Goal: Communication & Community: Answer question/provide support

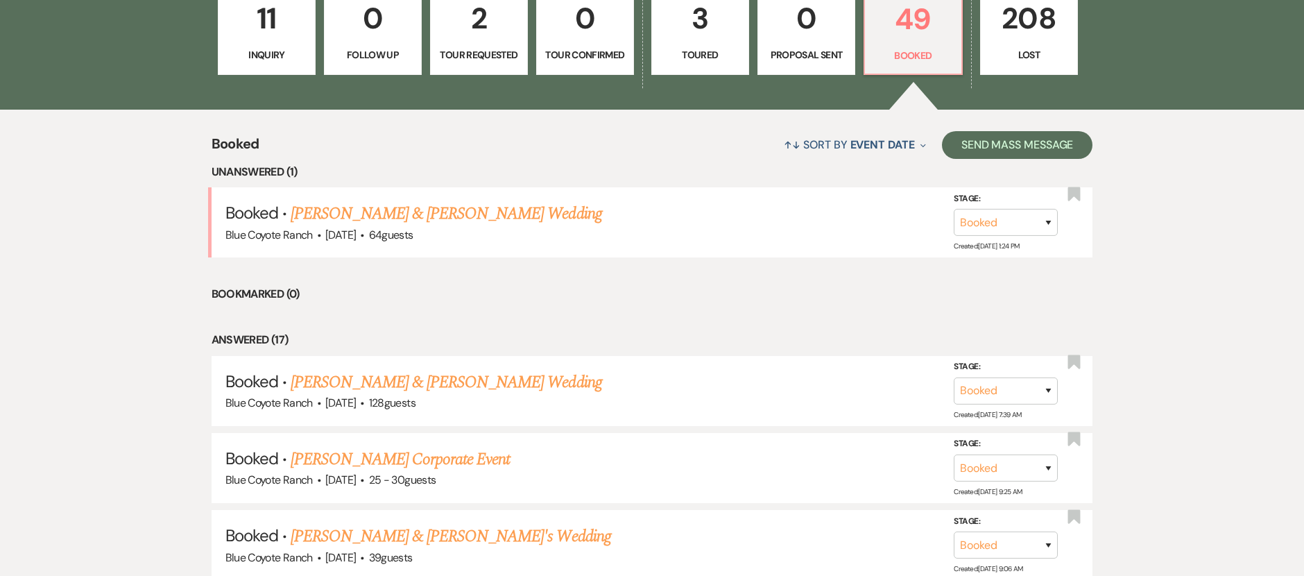
scroll to position [577, 0]
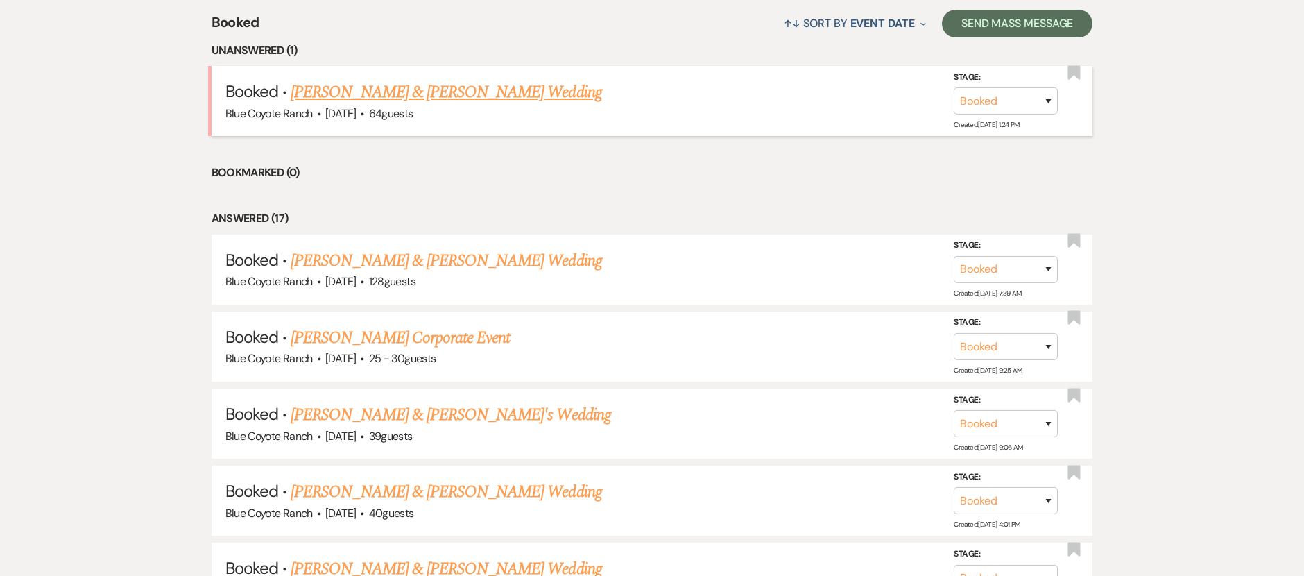
click at [495, 92] on link "[PERSON_NAME] & [PERSON_NAME] Wedding" at bounding box center [446, 92] width 311 height 25
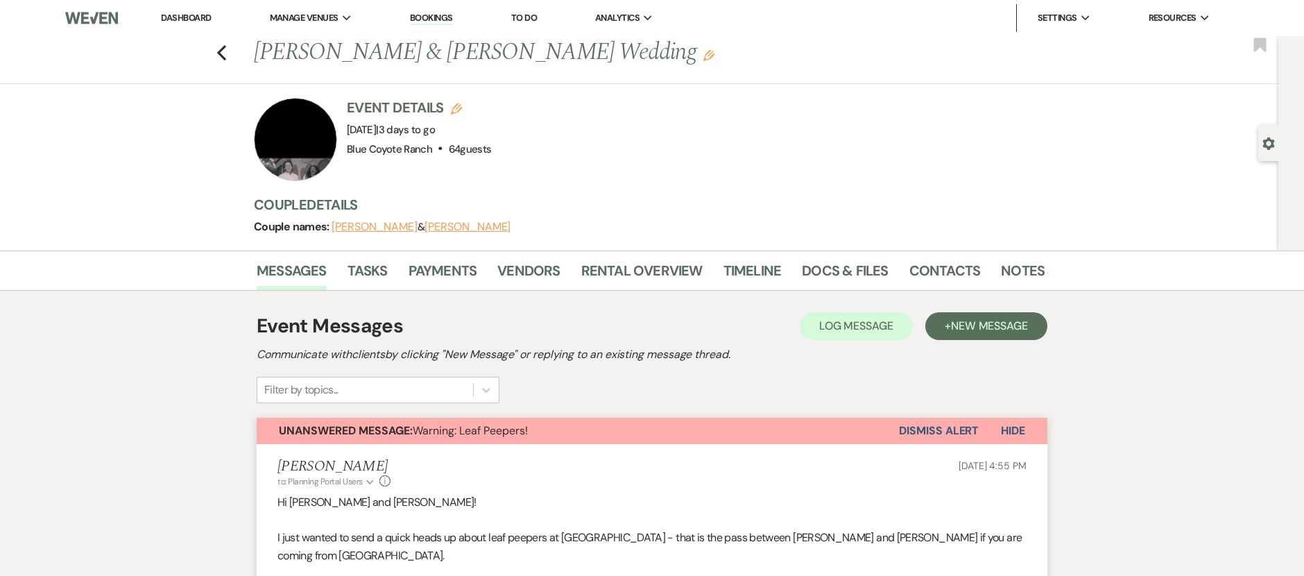
click at [919, 429] on button "Dismiss Alert" at bounding box center [939, 431] width 80 height 26
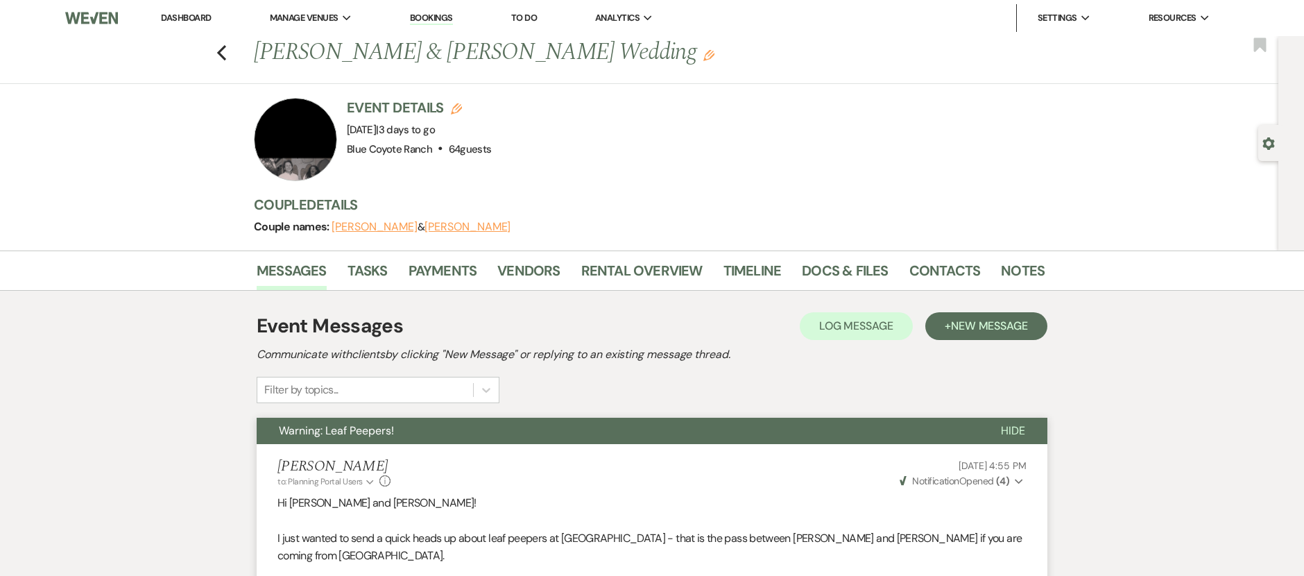
click at [234, 59] on div "Previous [PERSON_NAME] & [PERSON_NAME] Wedding Edit Bookmark" at bounding box center [636, 60] width 1286 height 48
click at [227, 58] on icon "Previous" at bounding box center [221, 52] width 10 height 17
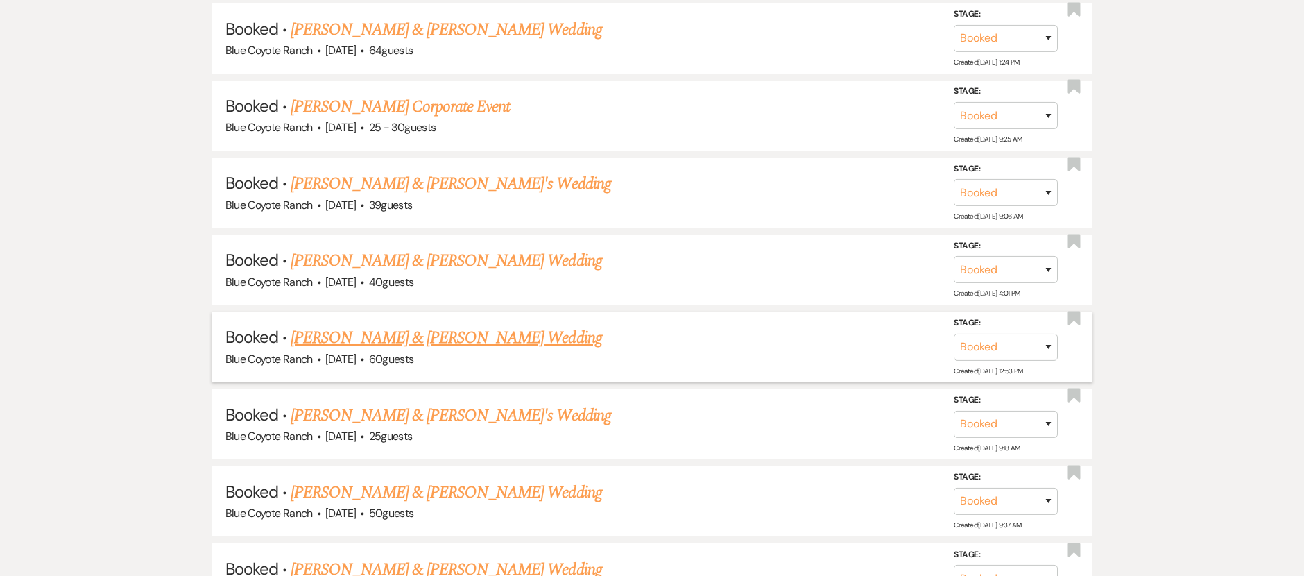
scroll to position [753, 0]
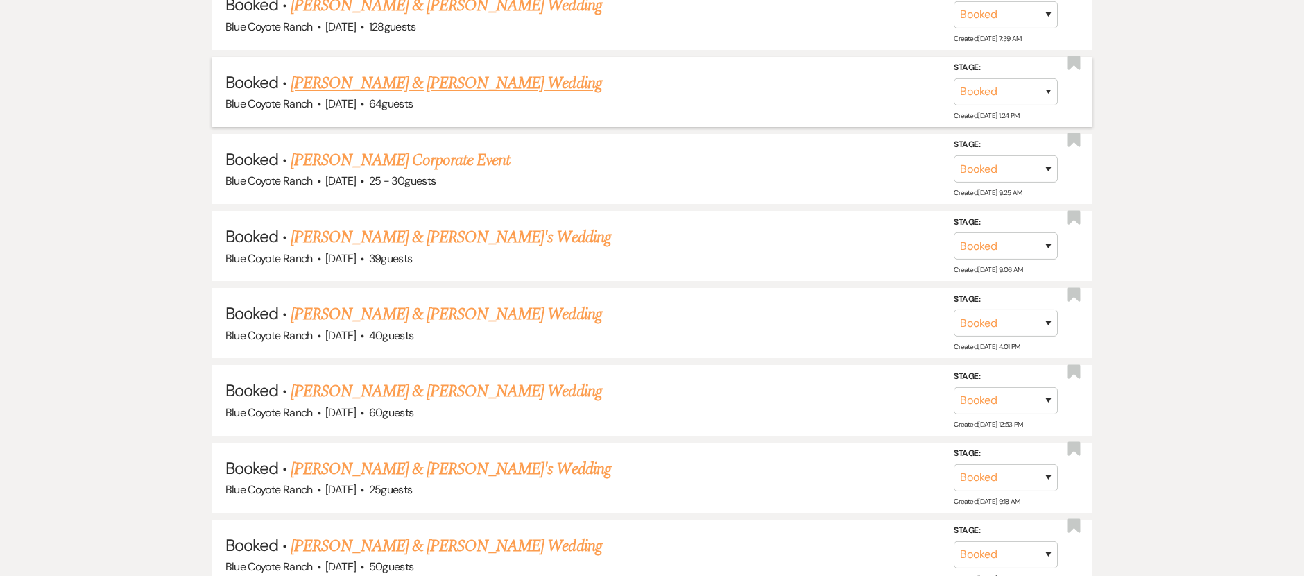
click at [448, 88] on link "[PERSON_NAME] & [PERSON_NAME] Wedding" at bounding box center [446, 83] width 311 height 25
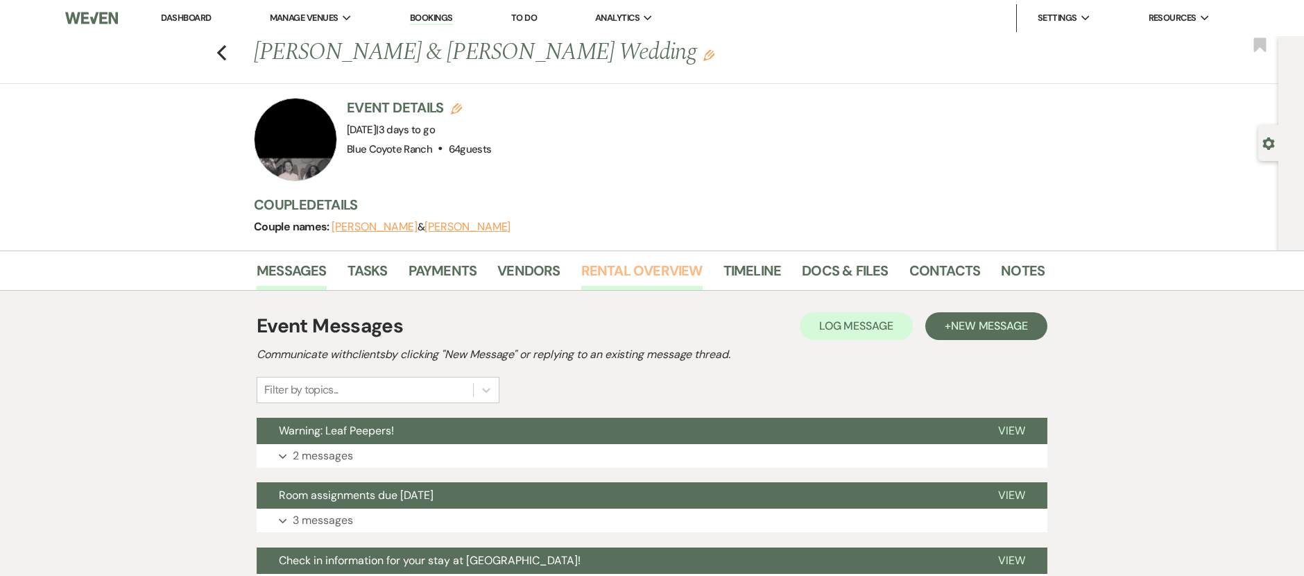
click at [615, 274] on link "Rental Overview" at bounding box center [641, 274] width 121 height 31
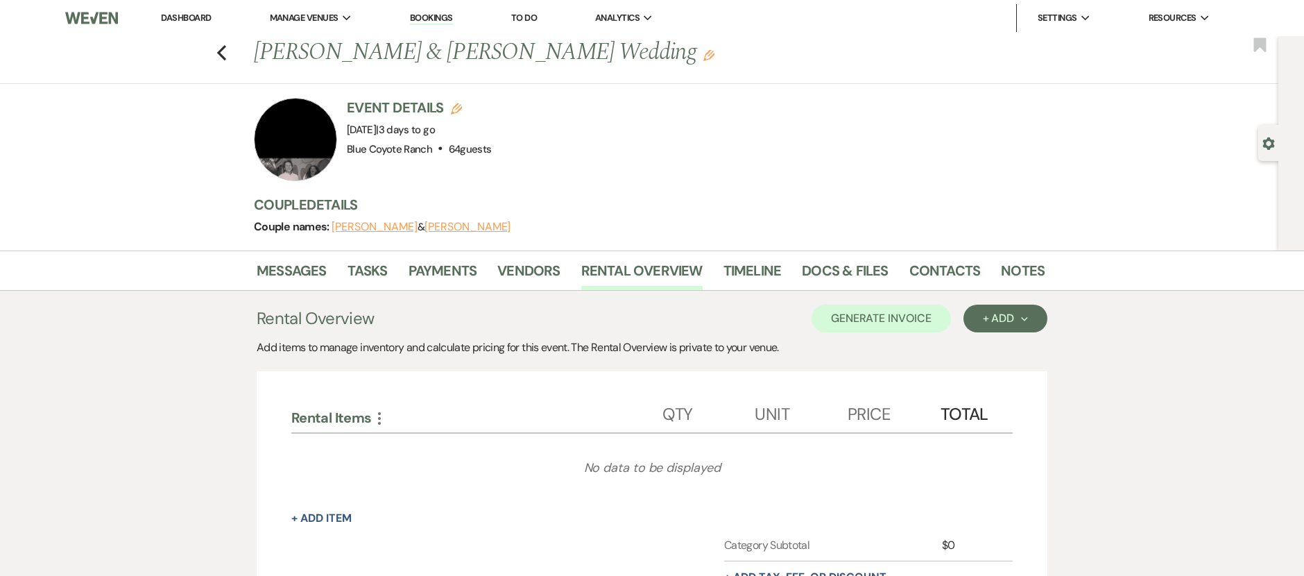
click at [991, 272] on li "Contacts" at bounding box center [955, 273] width 92 height 33
click at [1018, 273] on link "Notes" at bounding box center [1023, 274] width 44 height 31
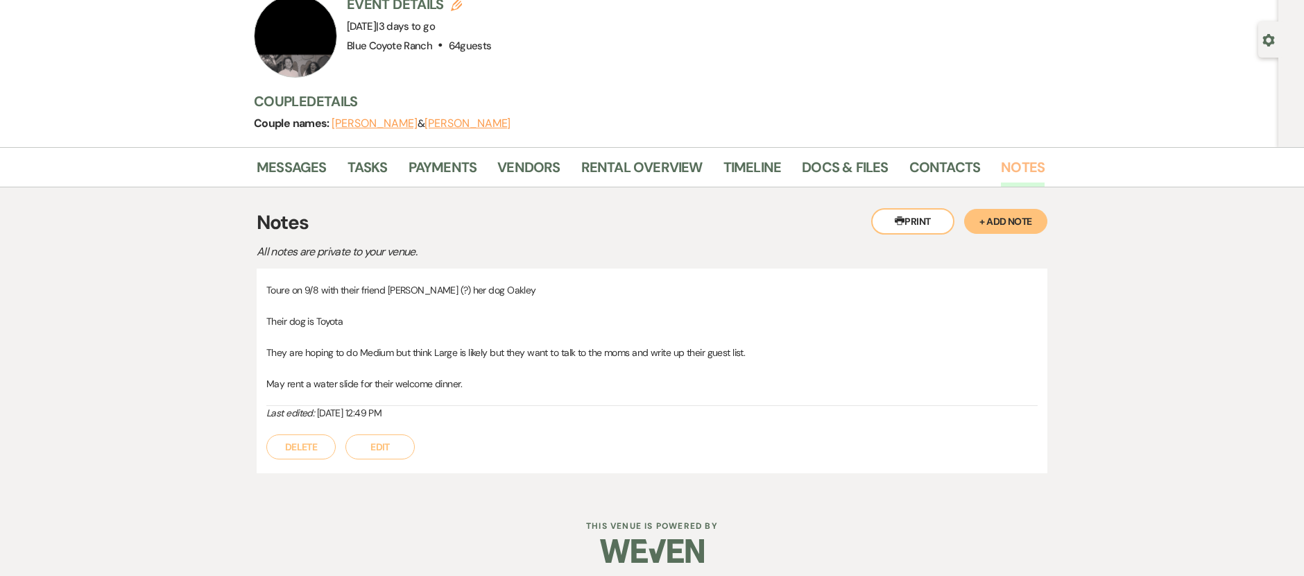
scroll to position [111, 0]
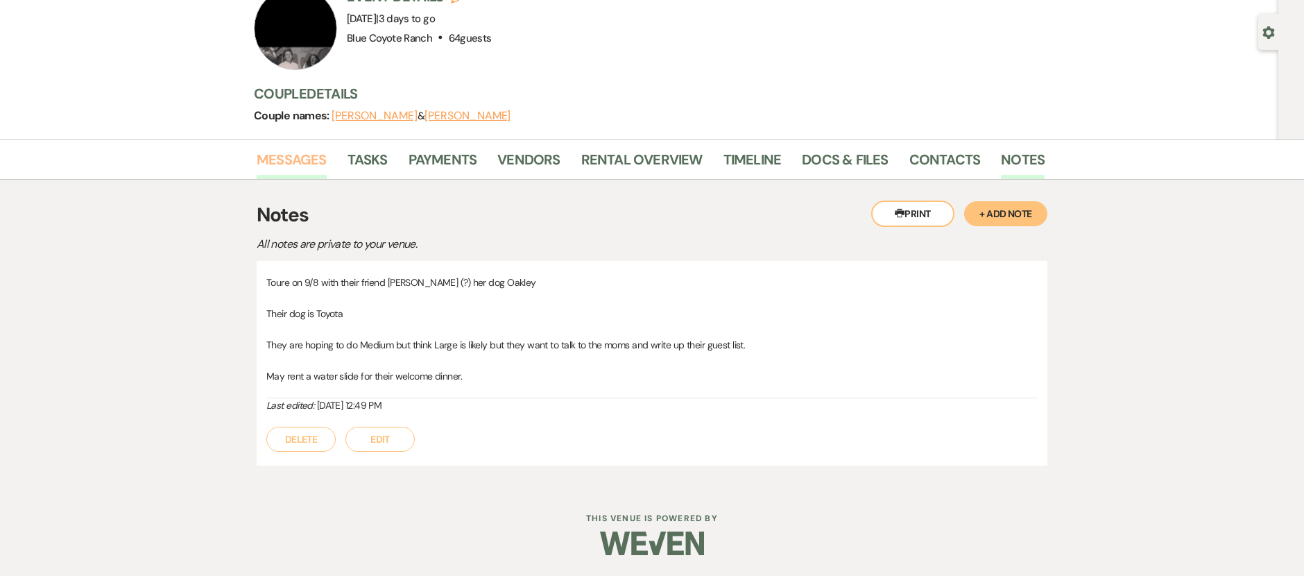
click at [304, 158] on link "Messages" at bounding box center [292, 163] width 70 height 31
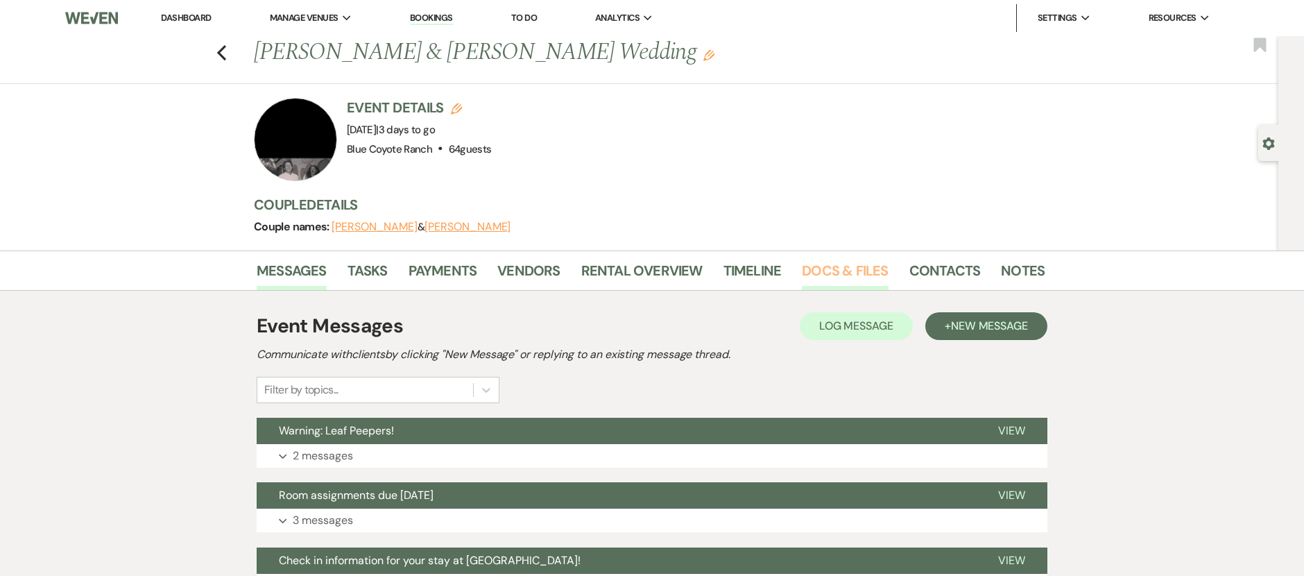
click at [824, 272] on link "Docs & Files" at bounding box center [845, 274] width 86 height 31
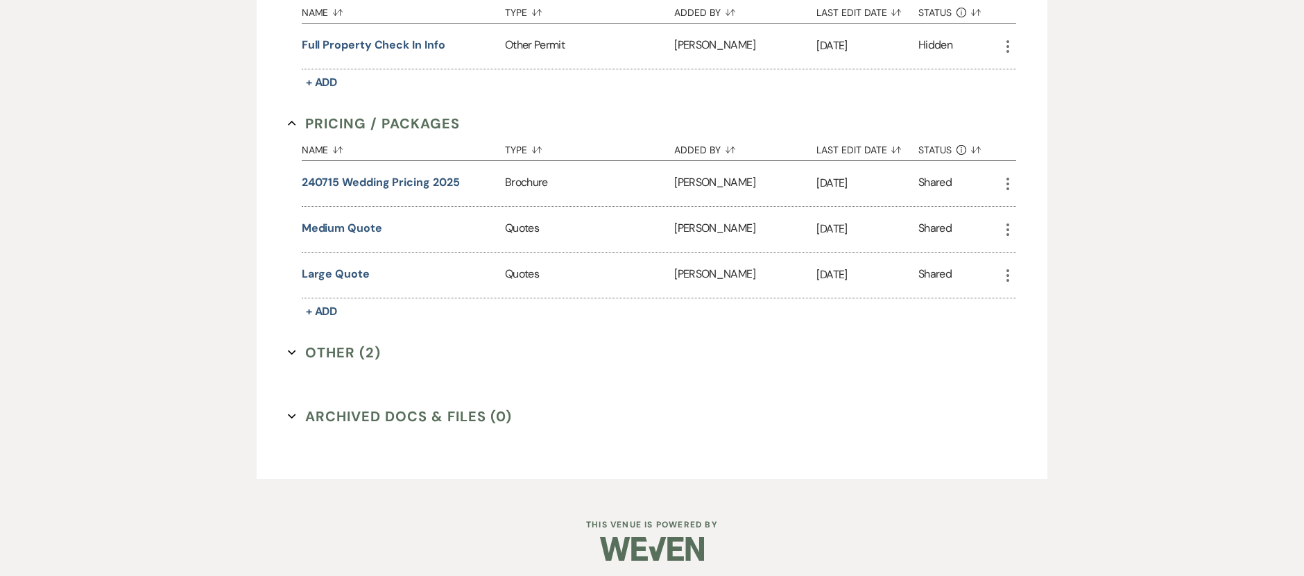
scroll to position [1153, 0]
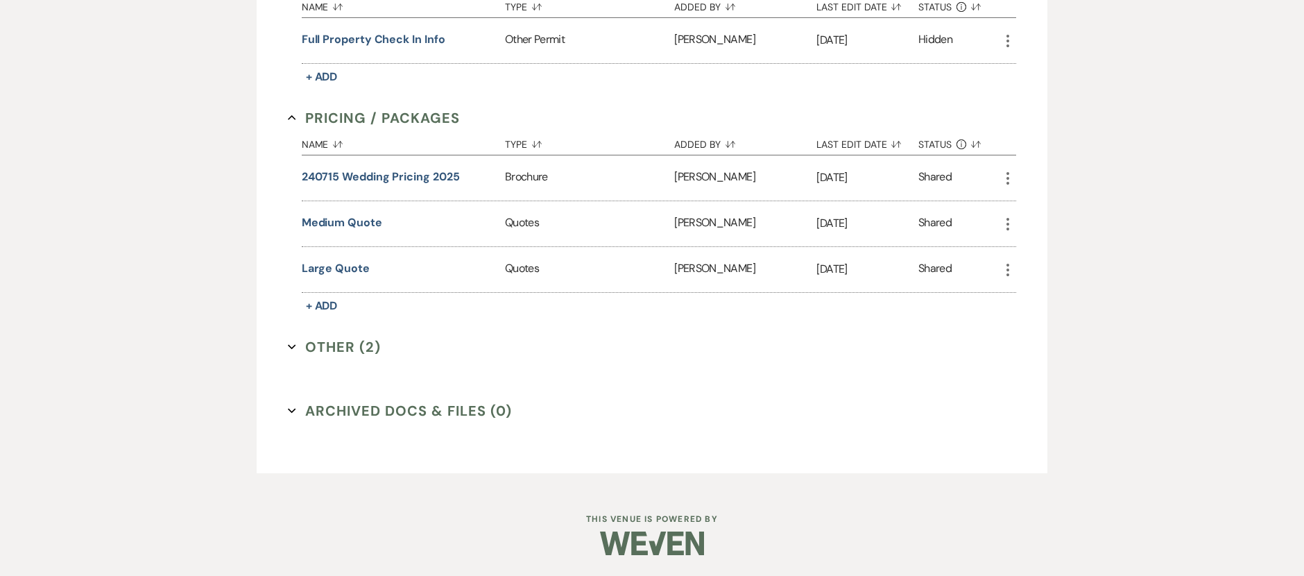
click at [345, 344] on button "Other (2) Expand" at bounding box center [334, 346] width 93 height 21
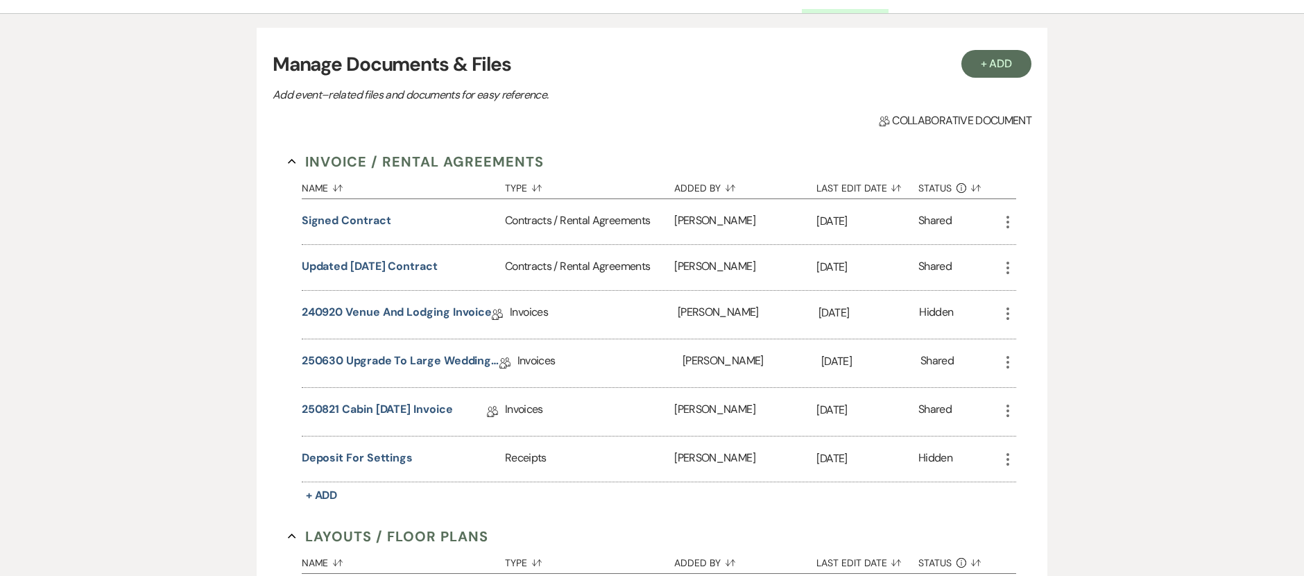
scroll to position [0, 0]
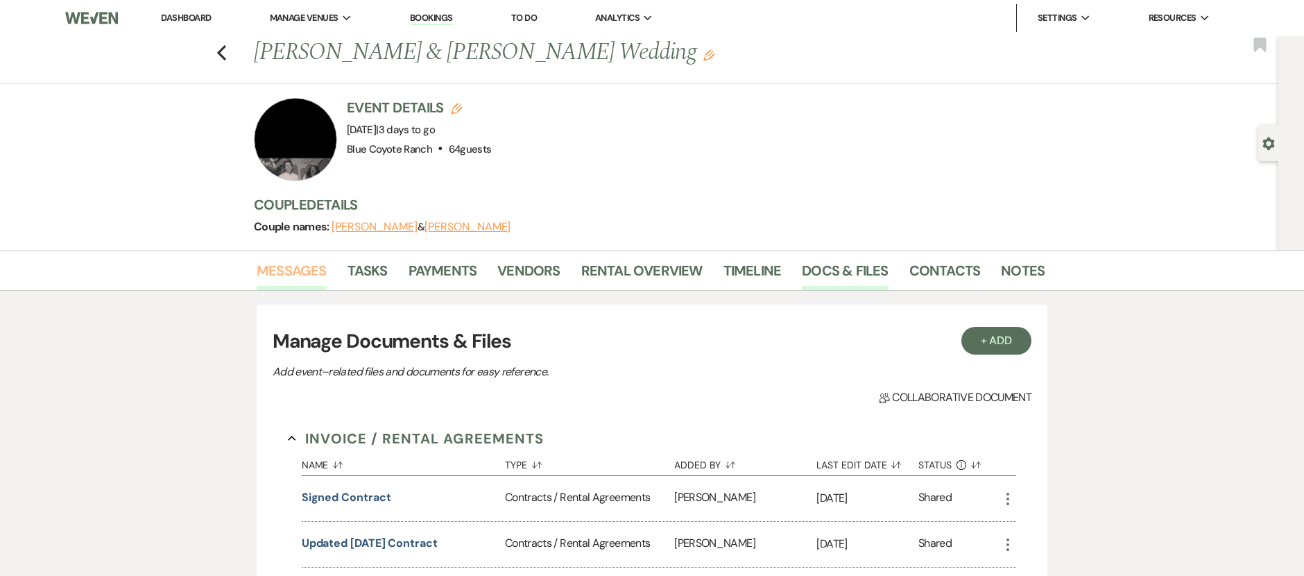
click at [287, 263] on link "Messages" at bounding box center [292, 274] width 70 height 31
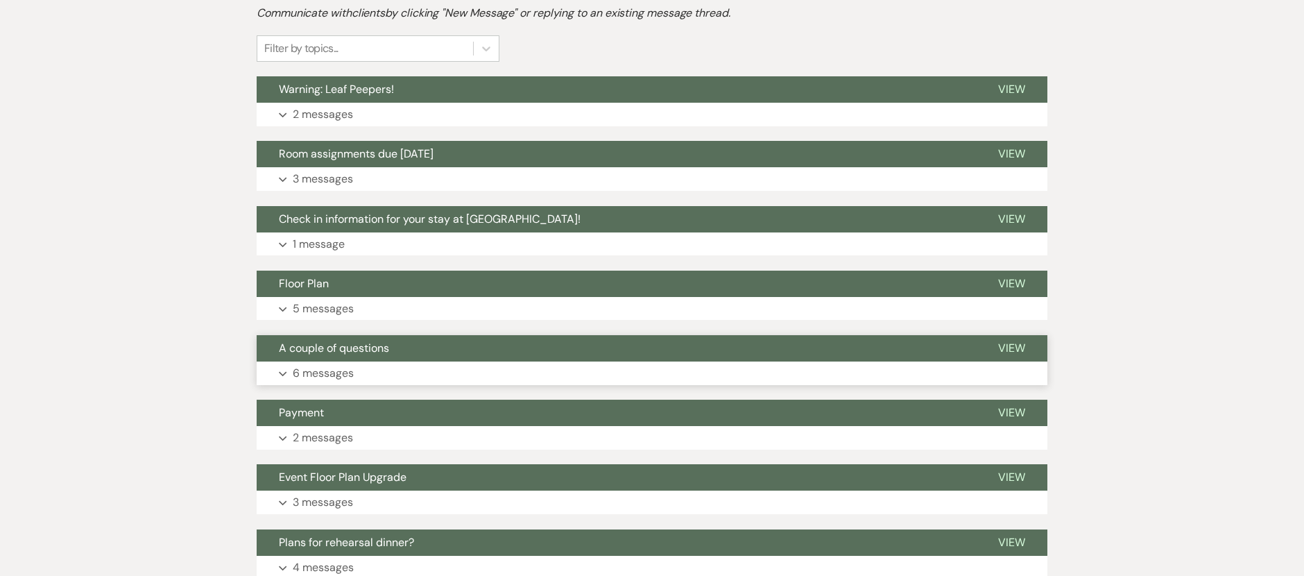
scroll to position [343, 0]
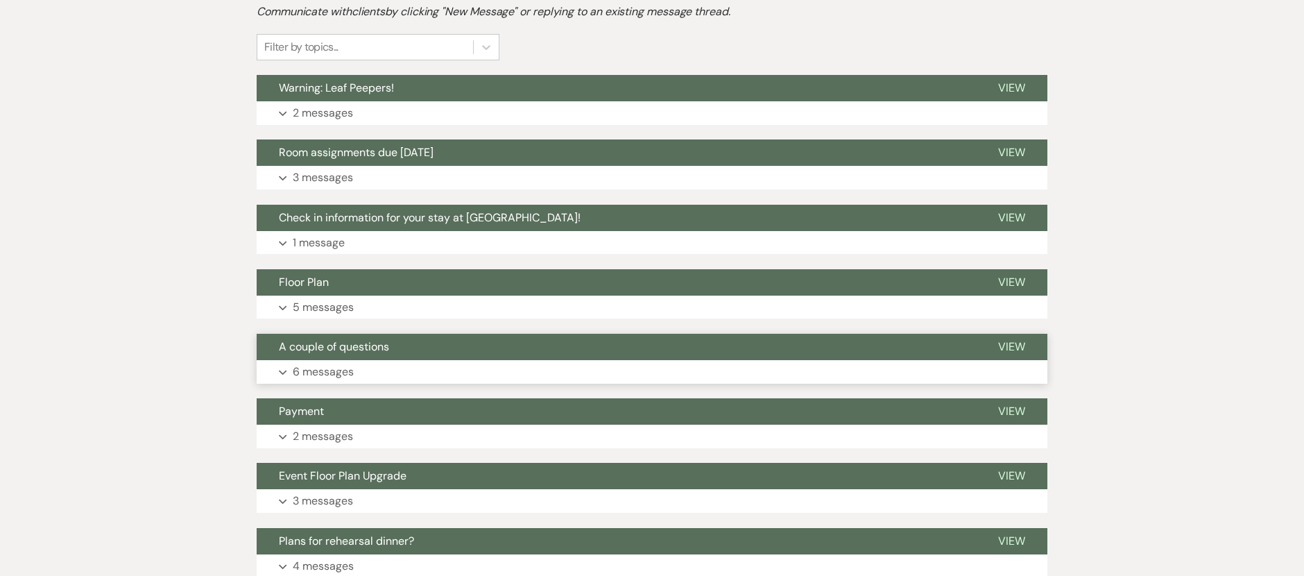
click at [372, 373] on button "Expand 6 messages" at bounding box center [652, 372] width 791 height 24
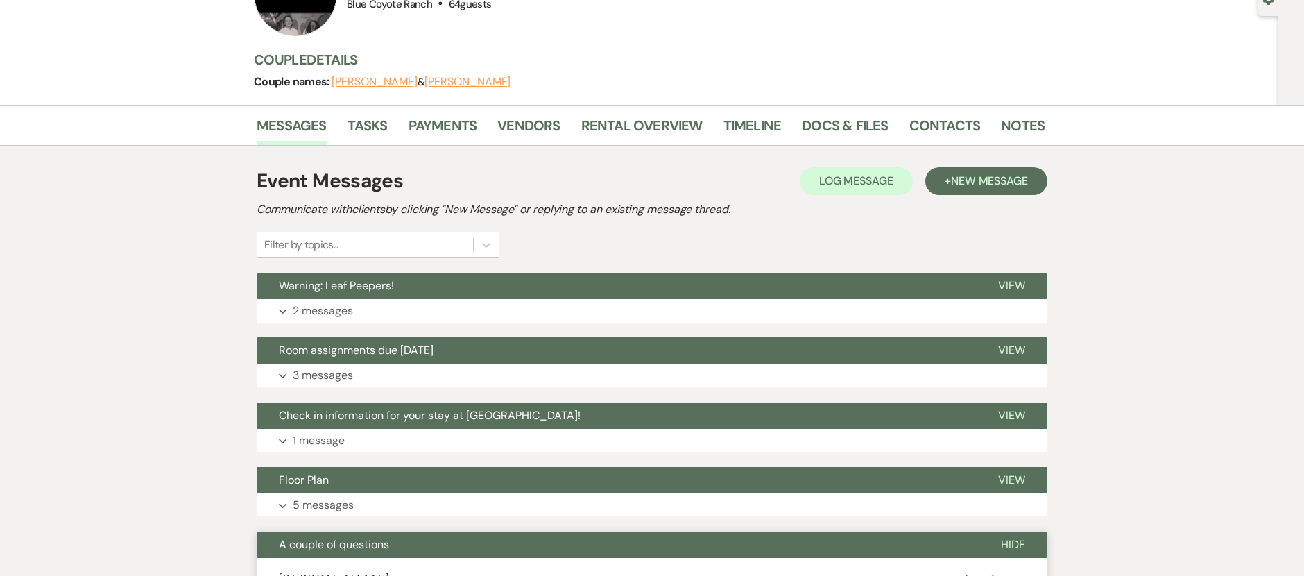
scroll to position [0, 0]
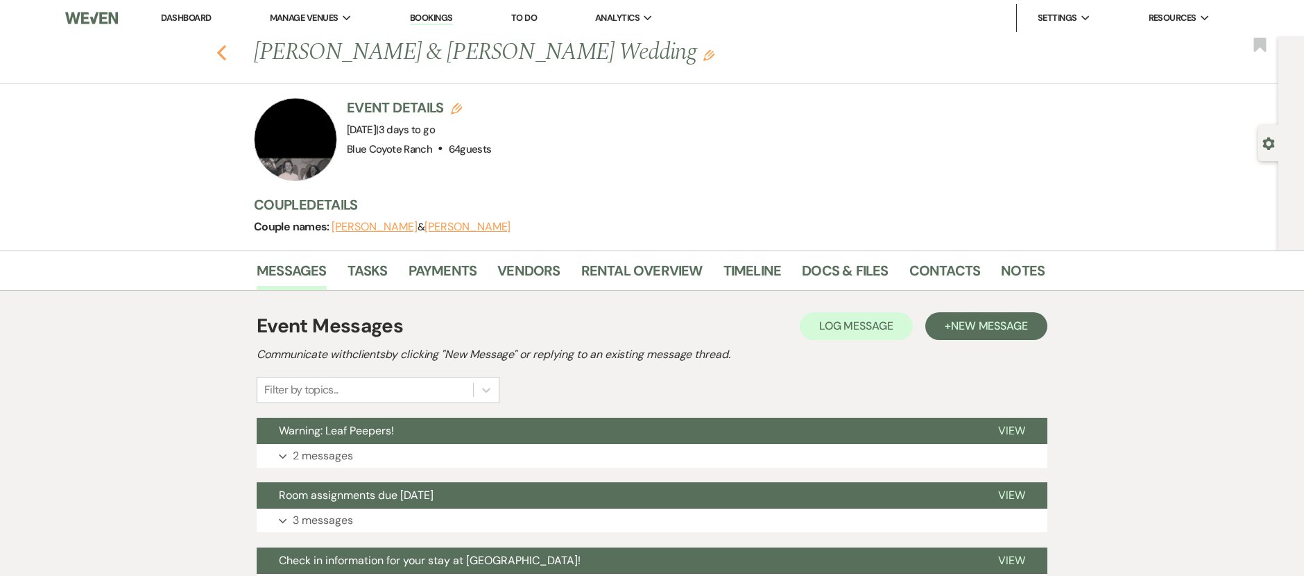
click at [226, 56] on use "button" at bounding box center [221, 52] width 9 height 15
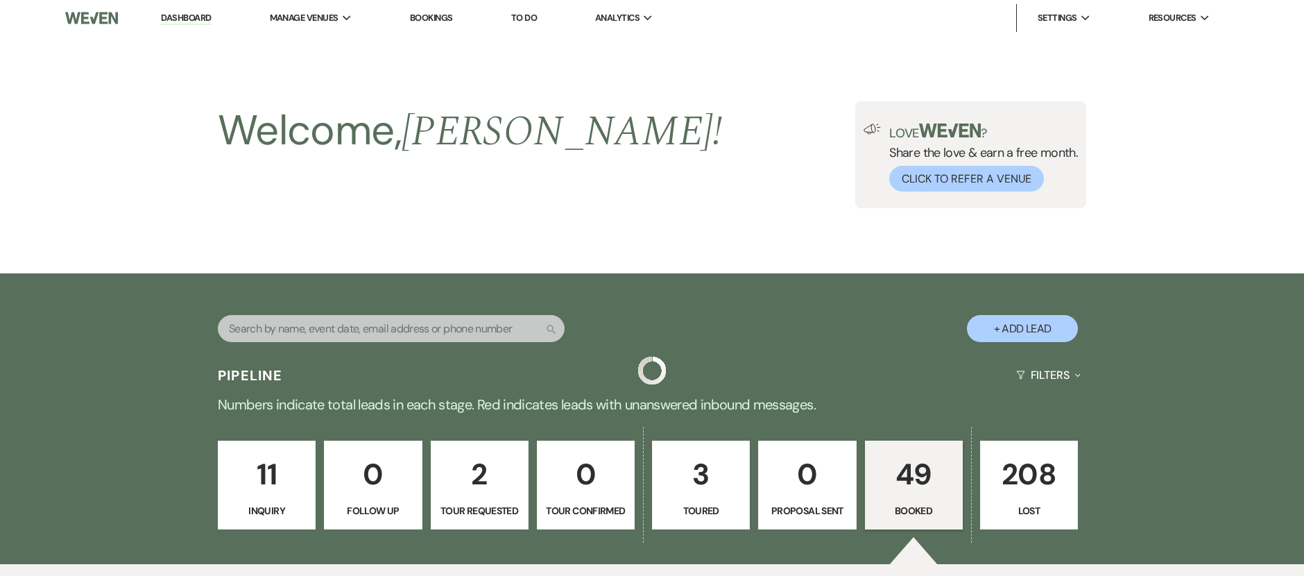
scroll to position [753, 0]
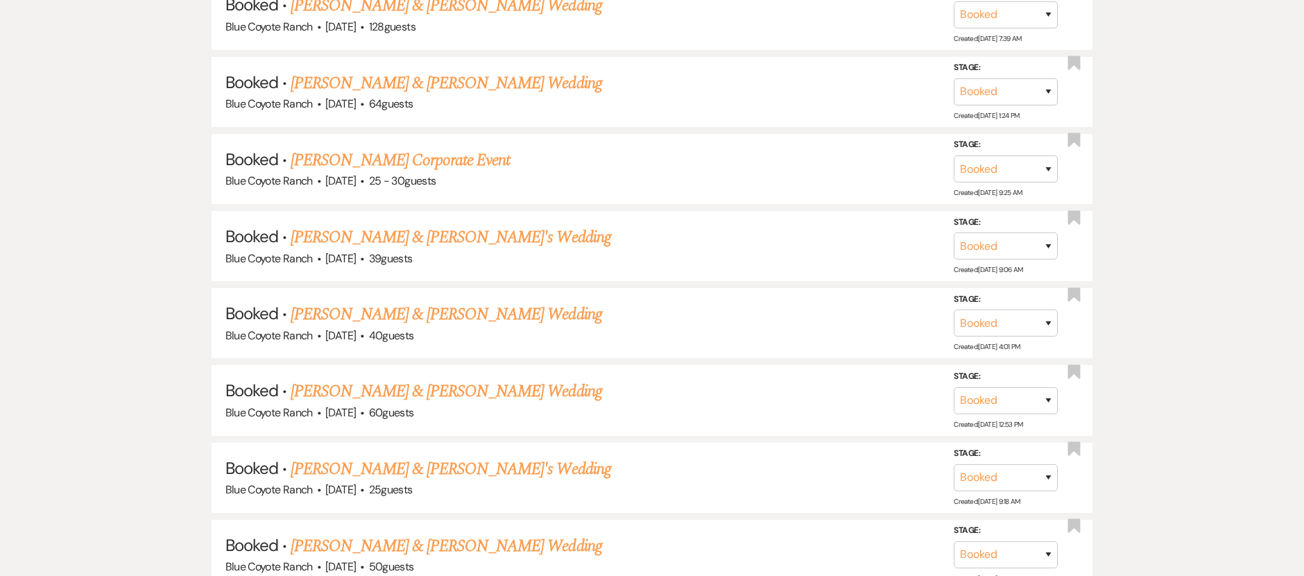
click at [452, 160] on link "[PERSON_NAME] Corporate Event" at bounding box center [400, 160] width 219 height 25
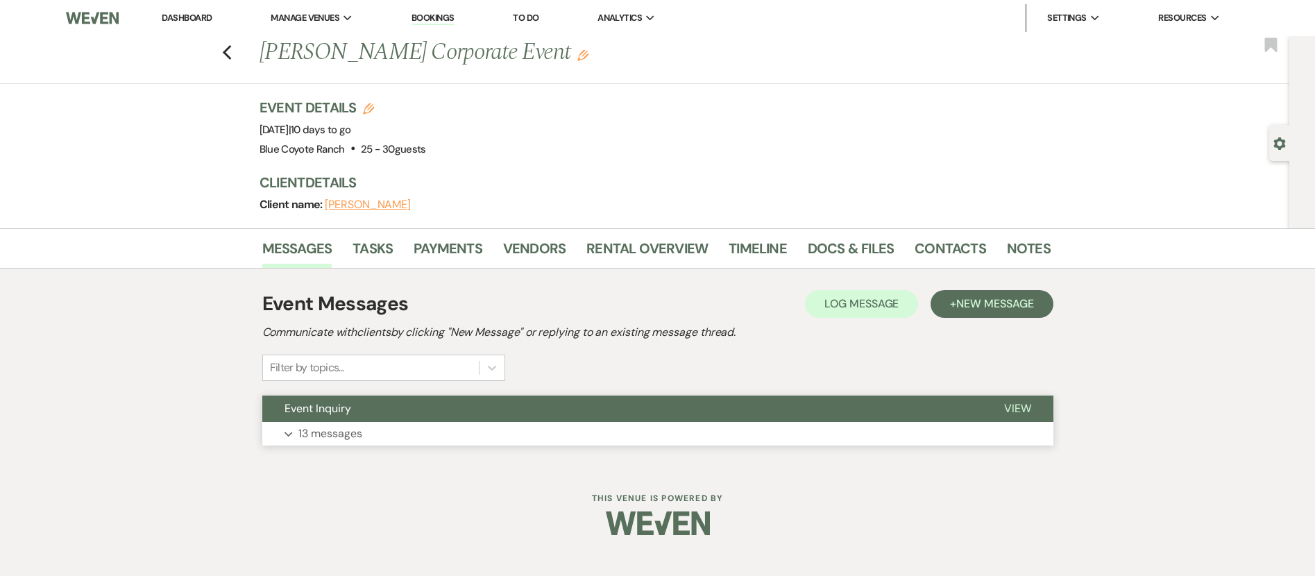
click at [343, 433] on p "13 messages" at bounding box center [330, 434] width 64 height 18
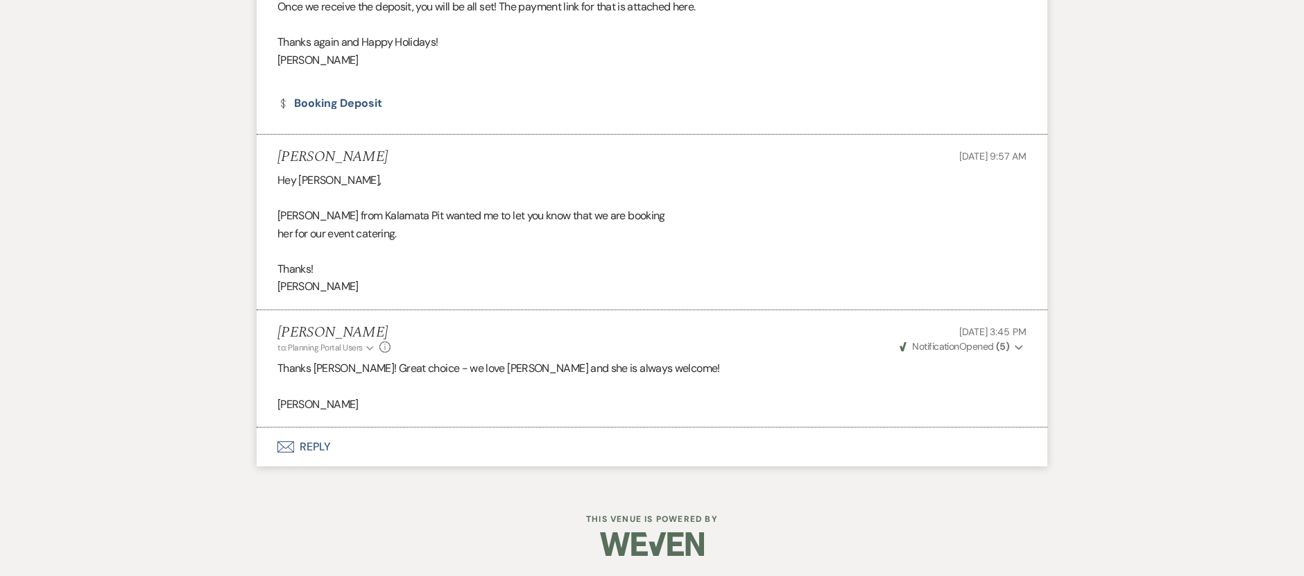
scroll to position [3321, 0]
click at [305, 450] on button "Envelope Reply" at bounding box center [652, 446] width 791 height 39
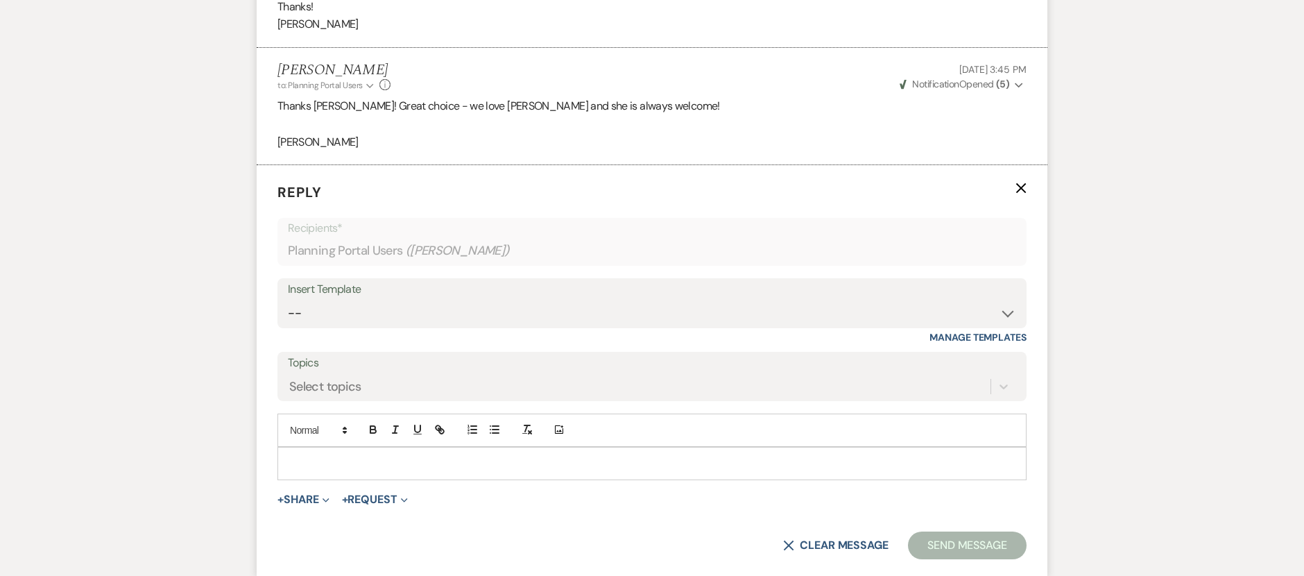
scroll to position [3583, 0]
click at [370, 303] on select "-- 2025/6 Inquiry Reply Tour Request Response Contract and Deposit Request Wedd…" at bounding box center [652, 312] width 728 height 27
select select "3579"
click at [288, 299] on select "-- 2025/6 Inquiry Reply Tour Request Response Contract and Deposit Request Wedd…" at bounding box center [652, 312] width 728 height 27
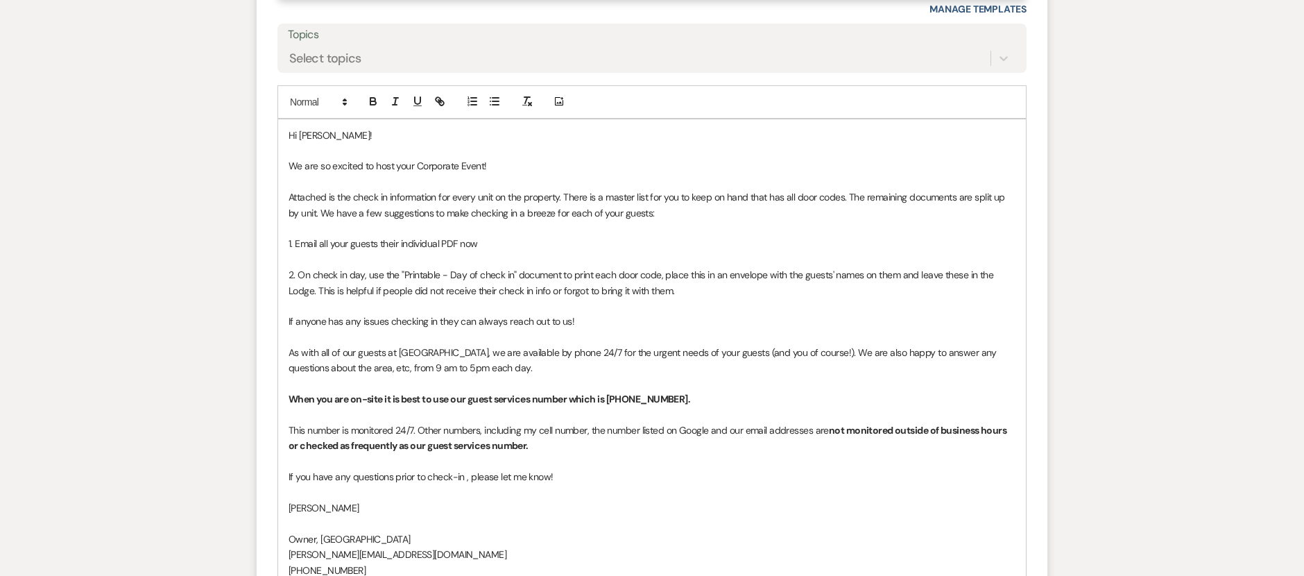
scroll to position [3912, 0]
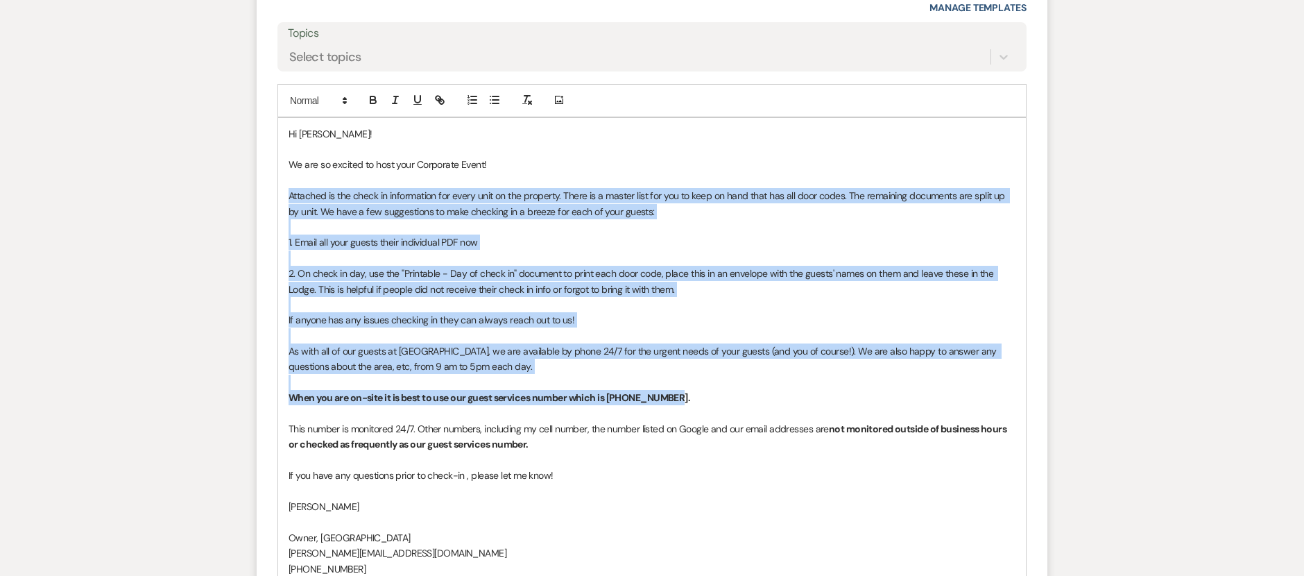
drag, startPoint x: 288, startPoint y: 194, endPoint x: 1001, endPoint y: 396, distance: 741.4
click at [1001, 397] on div "Hi [PERSON_NAME]! We are so excited to host your Corporate Event! Attached is t…" at bounding box center [652, 359] width 748 height 483
copy div "Attached is the check in information for every unit on the property. There is a…"
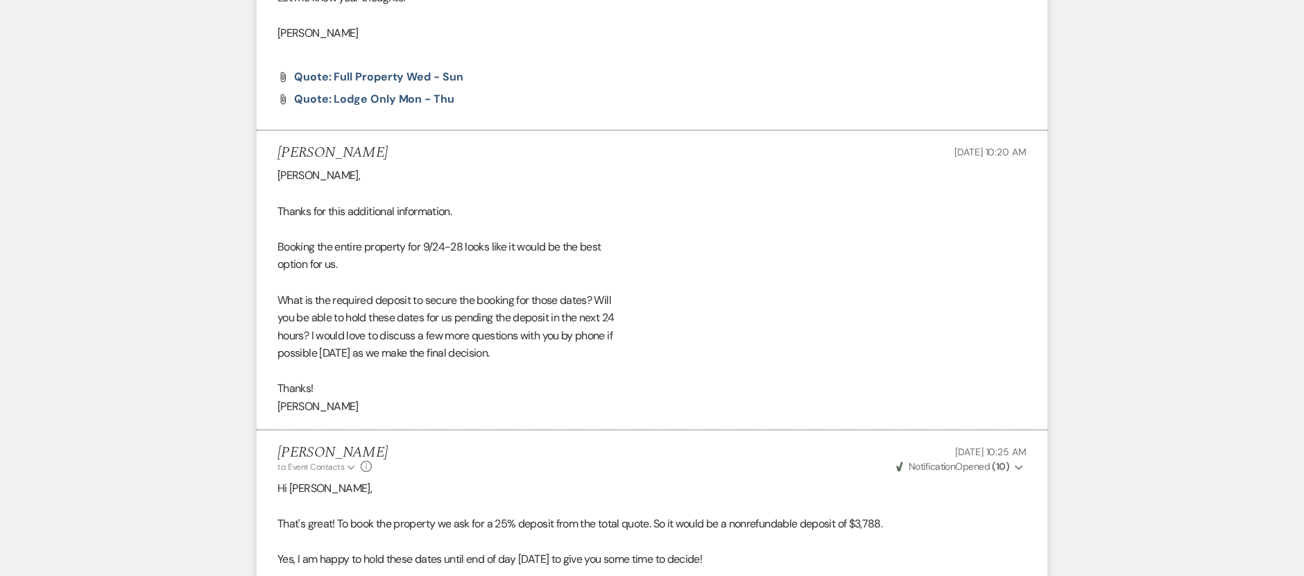
scroll to position [0, 0]
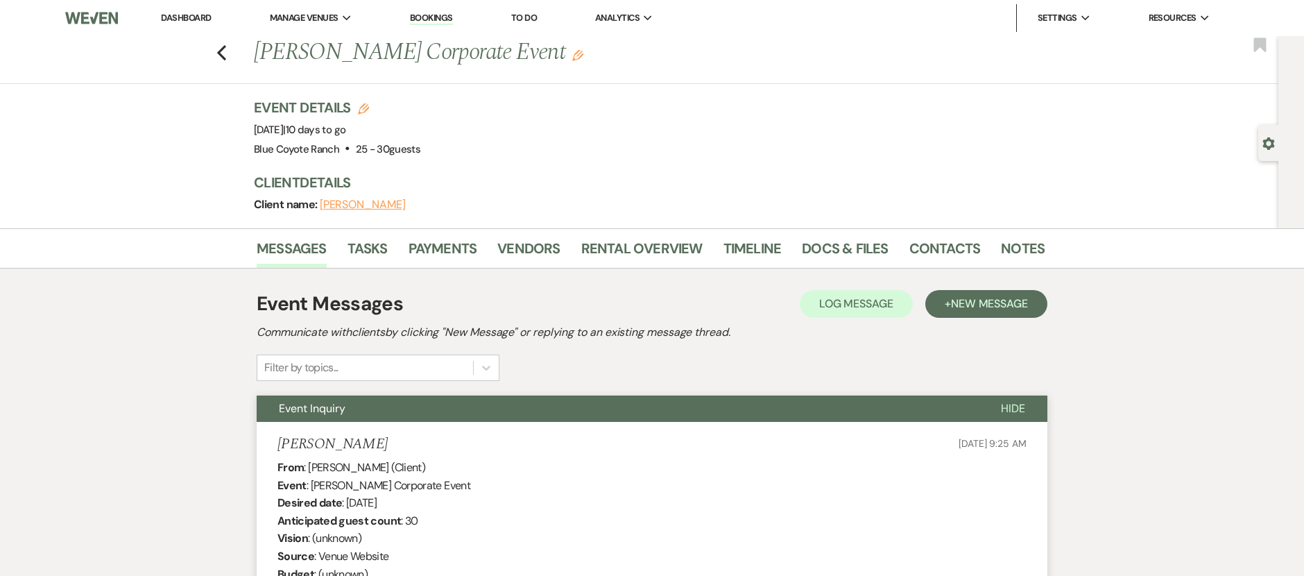
click at [191, 17] on link "Dashboard" at bounding box center [186, 18] width 50 height 12
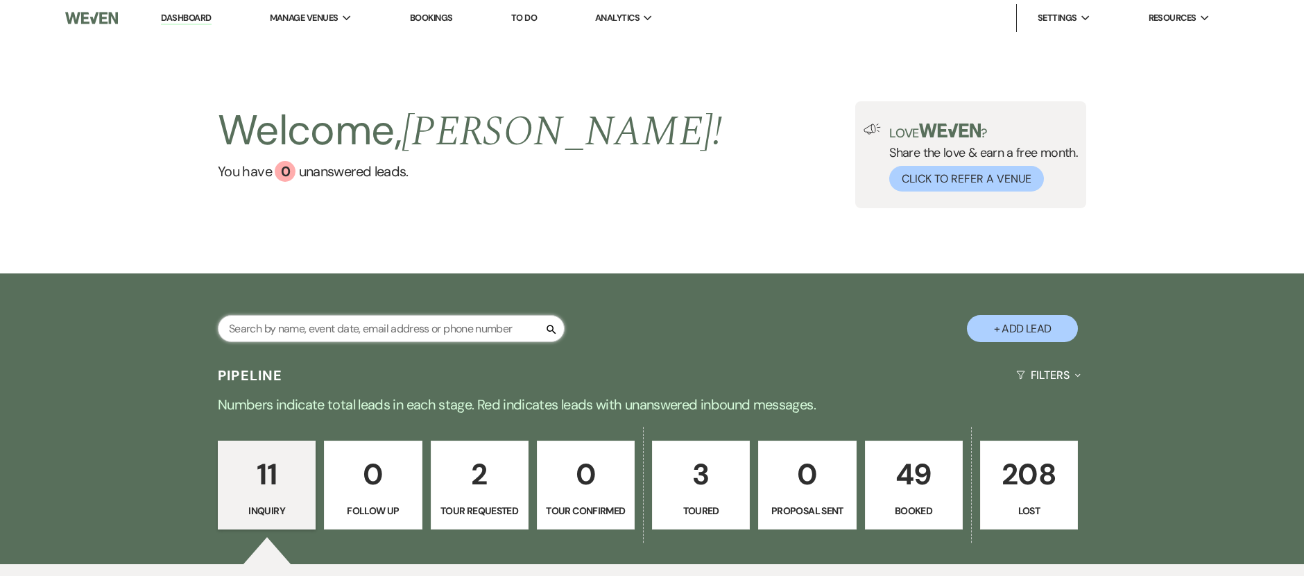
click at [350, 327] on input "text" at bounding box center [391, 328] width 347 height 27
type input "megan"
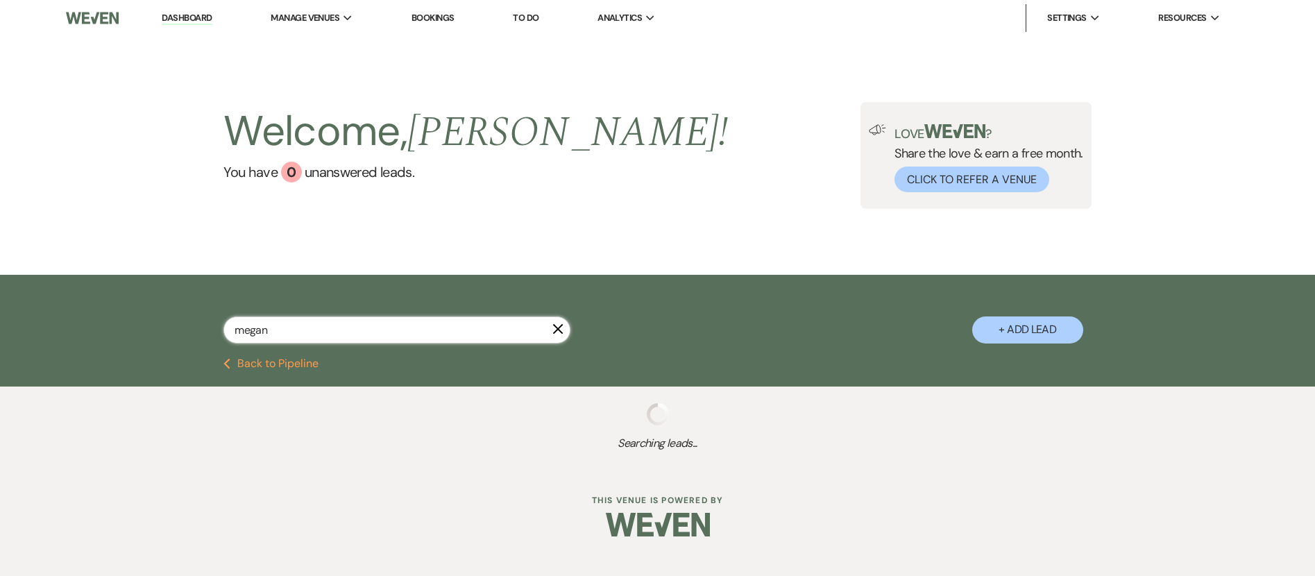
select select "8"
select select "7"
select select "8"
select select "5"
select select "8"
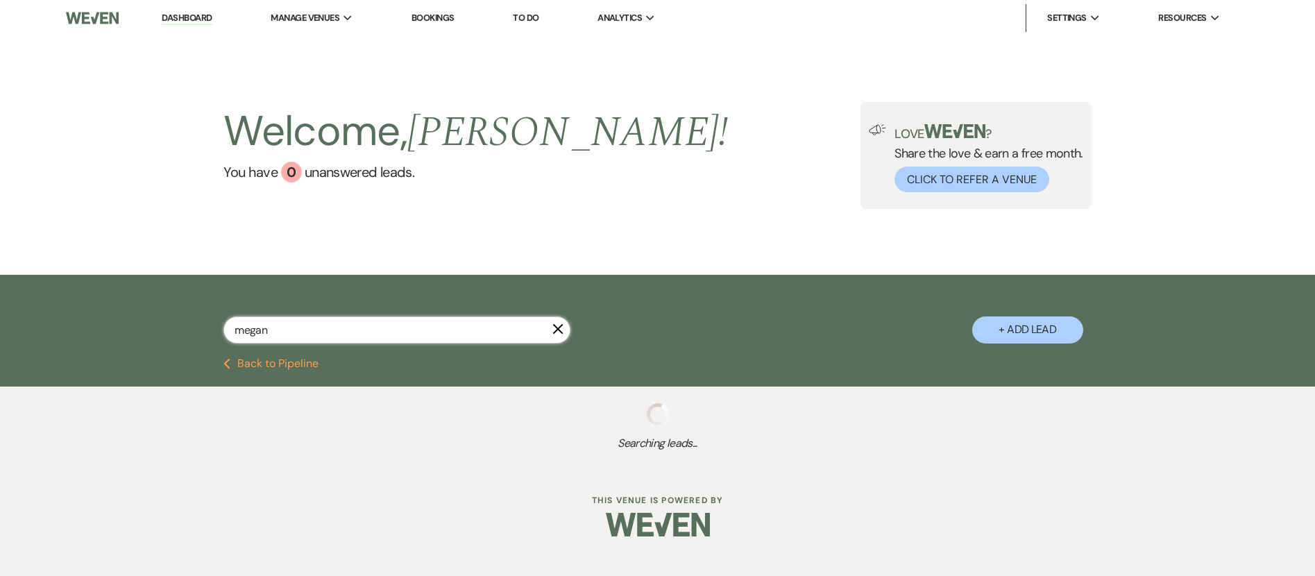
select select "5"
select select "8"
select select "5"
select select "8"
select select "5"
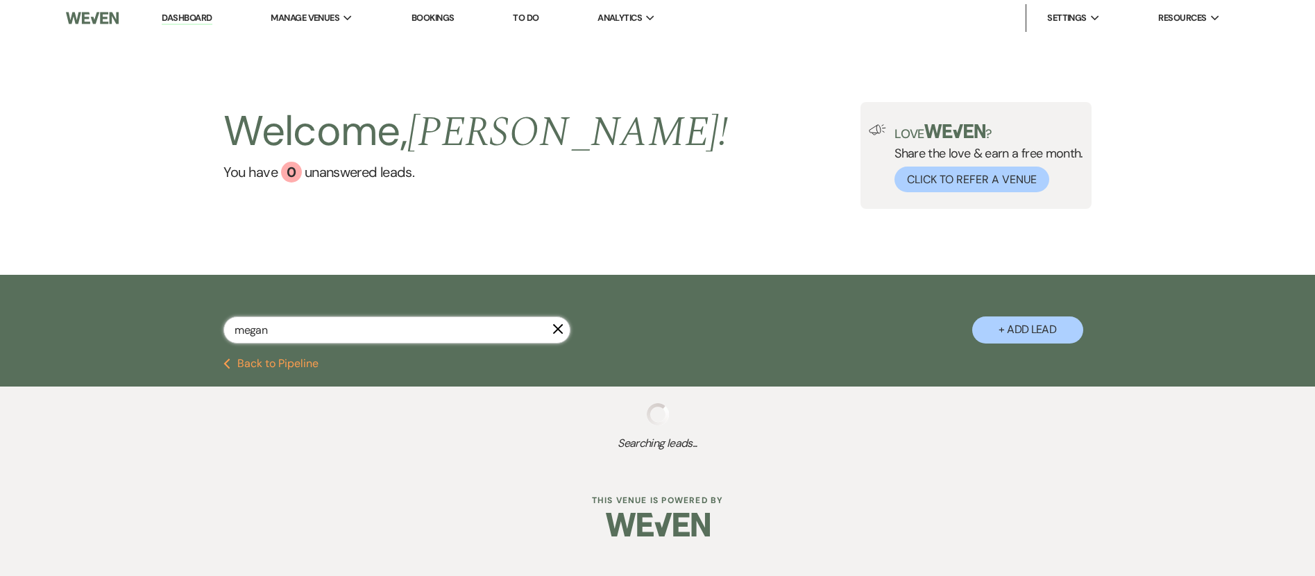
select select "8"
select select "1"
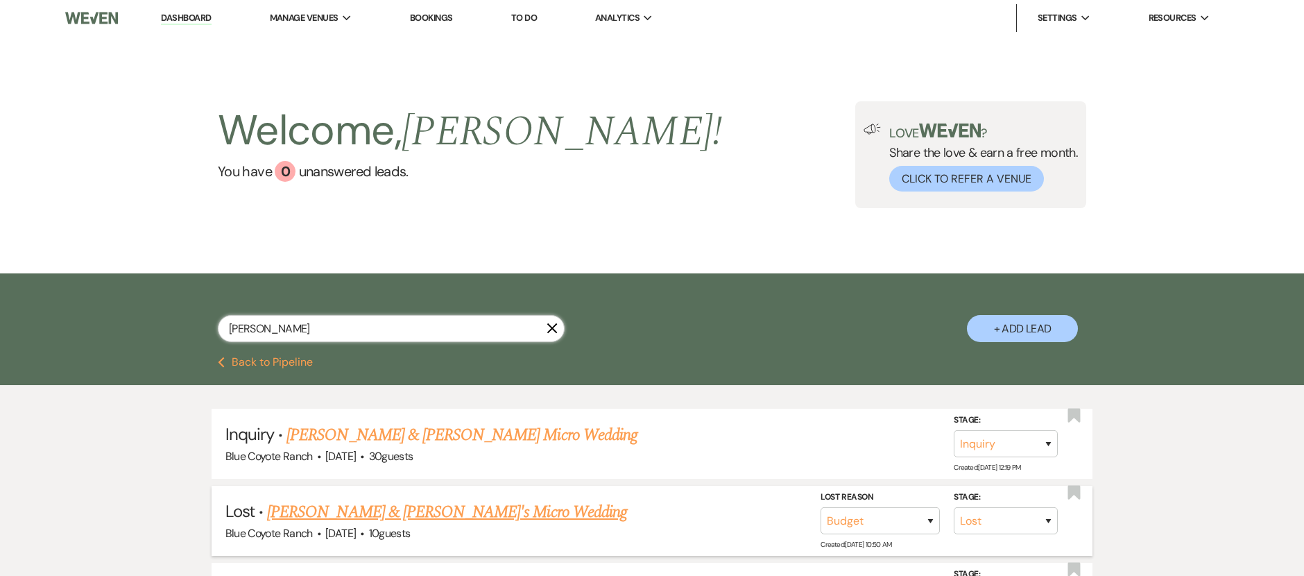
type input "[PERSON_NAME]"
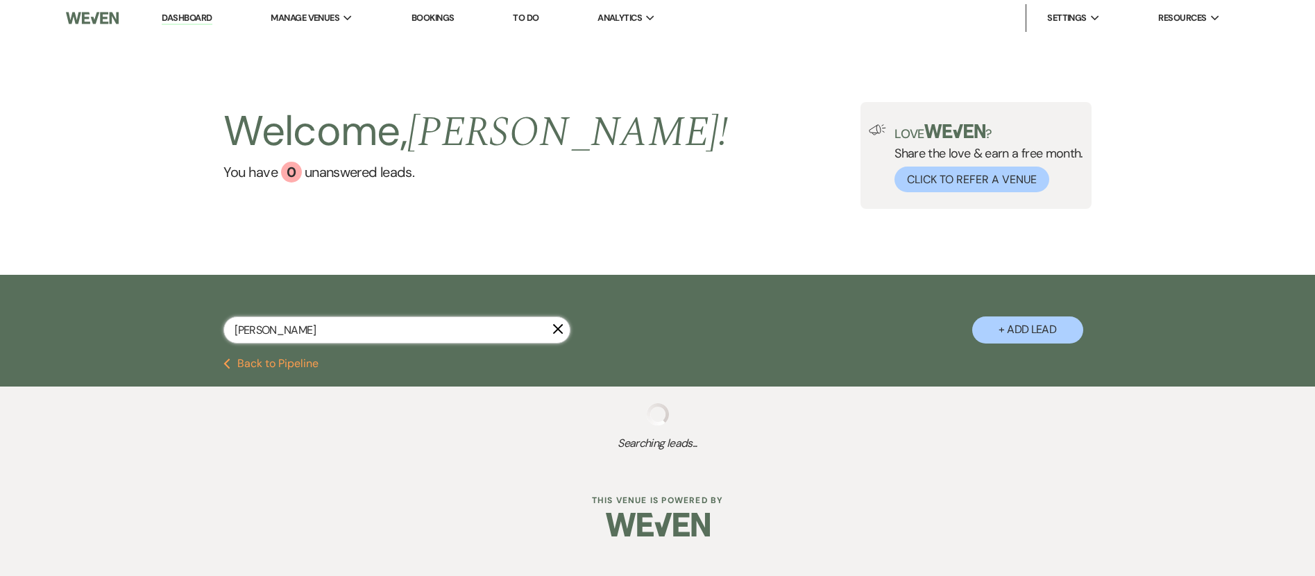
select select "8"
select select "7"
select select "8"
select select "5"
select select "8"
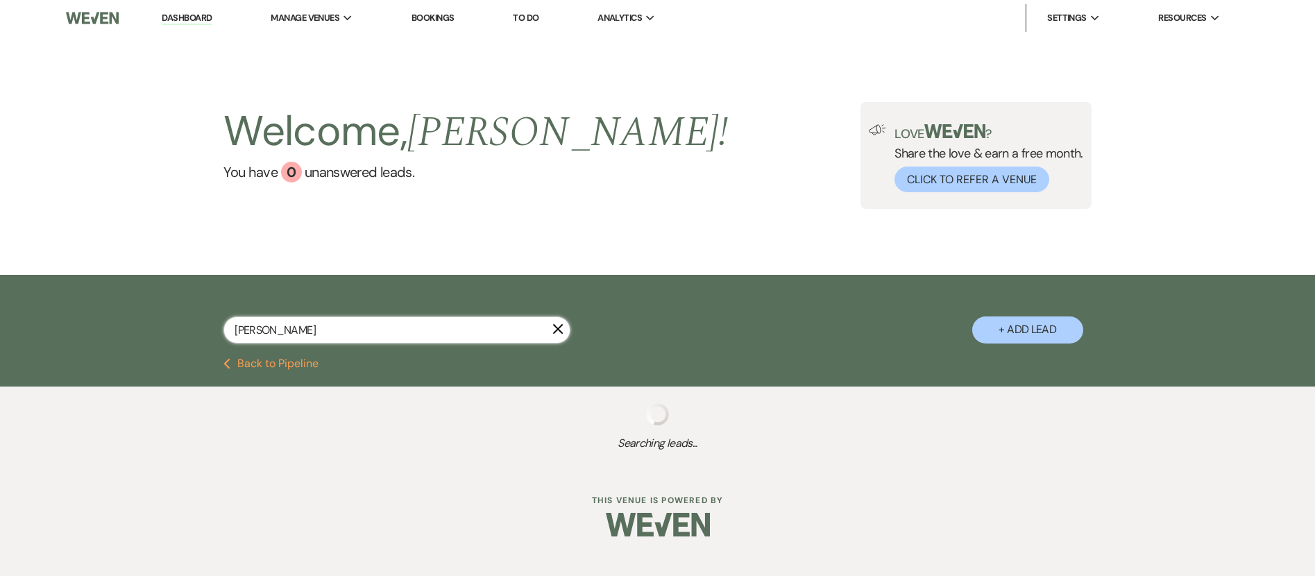
select select "5"
select select "8"
select select "5"
select select "8"
select select "5"
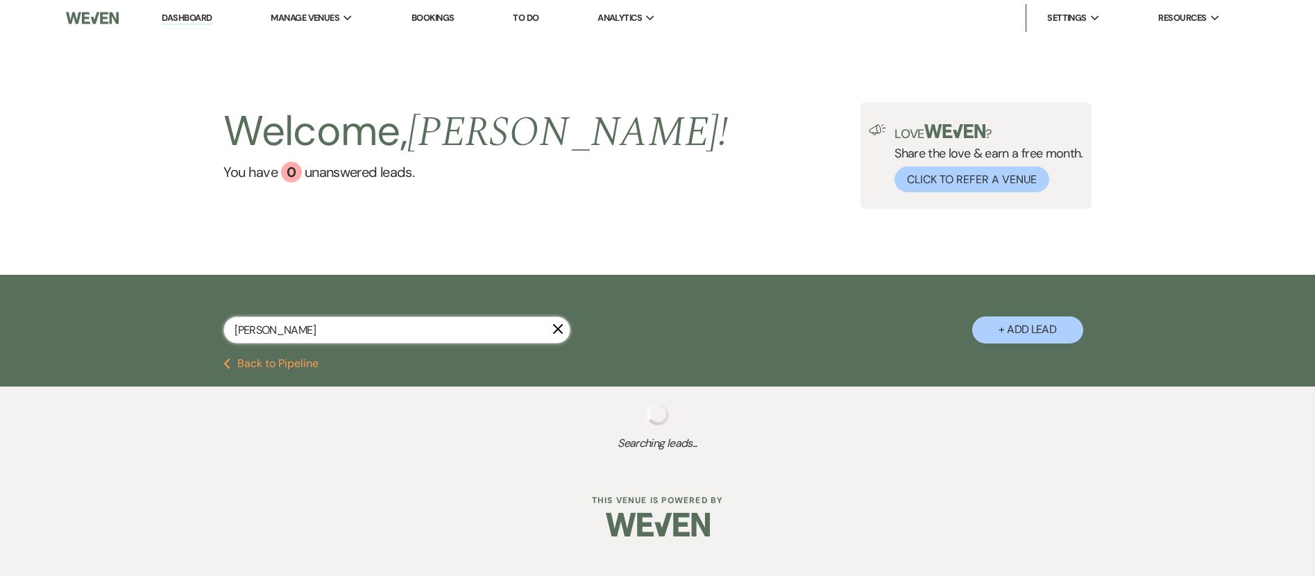
select select "8"
select select "1"
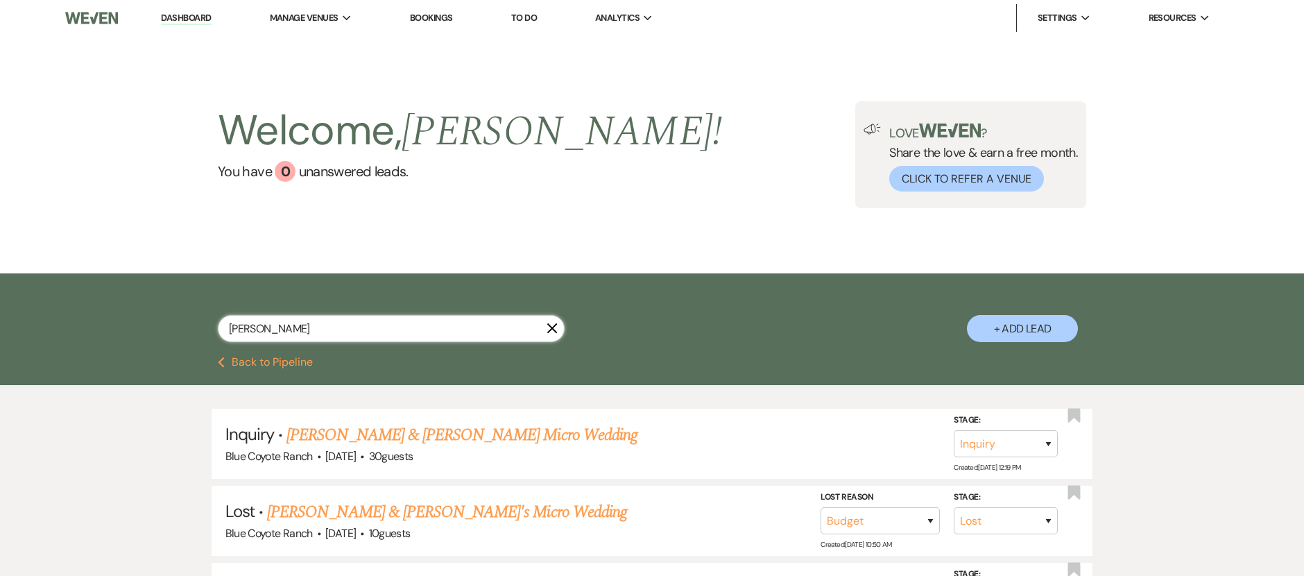
drag, startPoint x: 413, startPoint y: 341, endPoint x: 260, endPoint y: 326, distance: 154.1
click at [260, 326] on input "[PERSON_NAME]" at bounding box center [391, 328] width 347 height 27
click at [259, 326] on input "[PERSON_NAME]" at bounding box center [391, 328] width 347 height 27
click at [258, 326] on input "[PERSON_NAME]" at bounding box center [391, 328] width 347 height 27
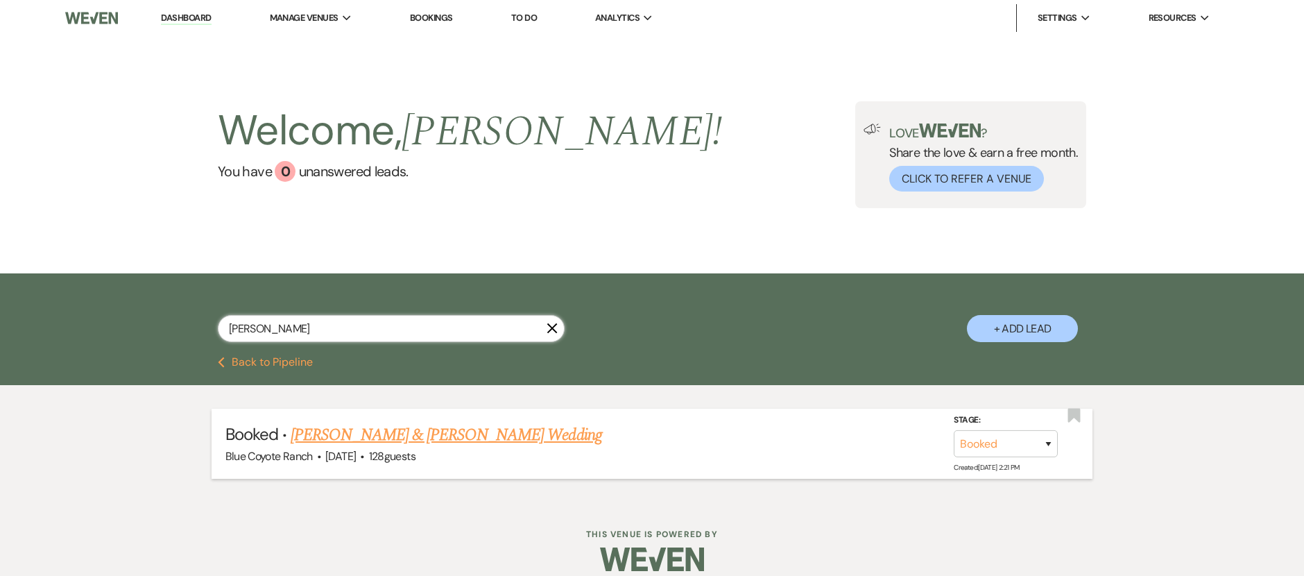
type input "[PERSON_NAME]"
click at [343, 436] on link "[PERSON_NAME] & [PERSON_NAME] Wedding" at bounding box center [446, 434] width 311 height 25
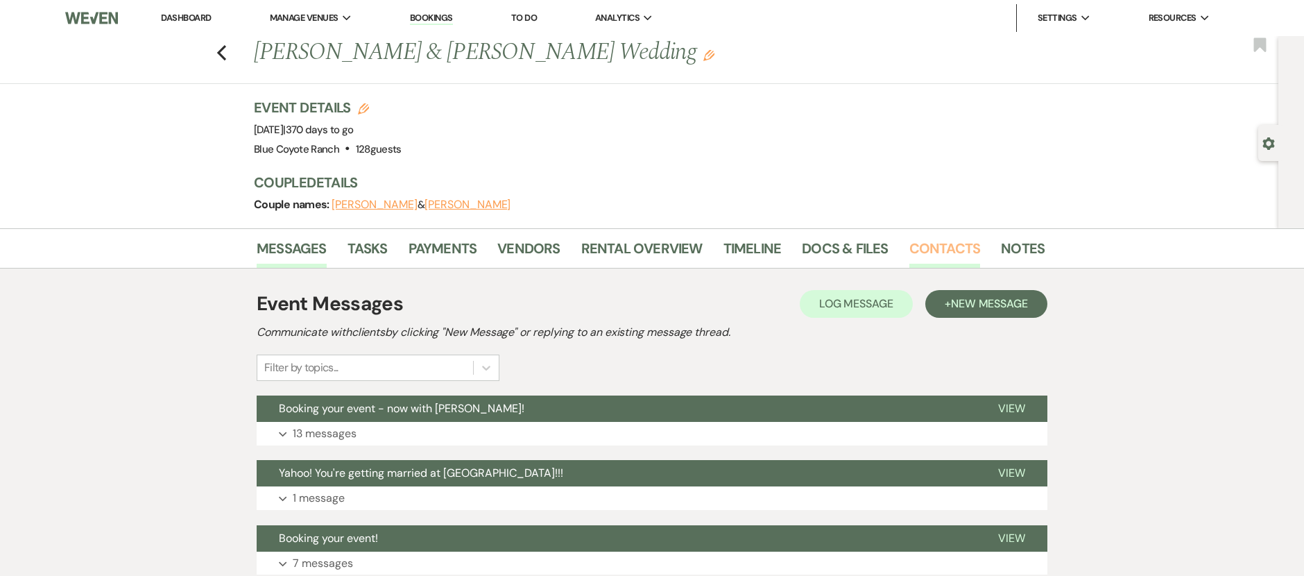
click at [939, 246] on link "Contacts" at bounding box center [944, 252] width 71 height 31
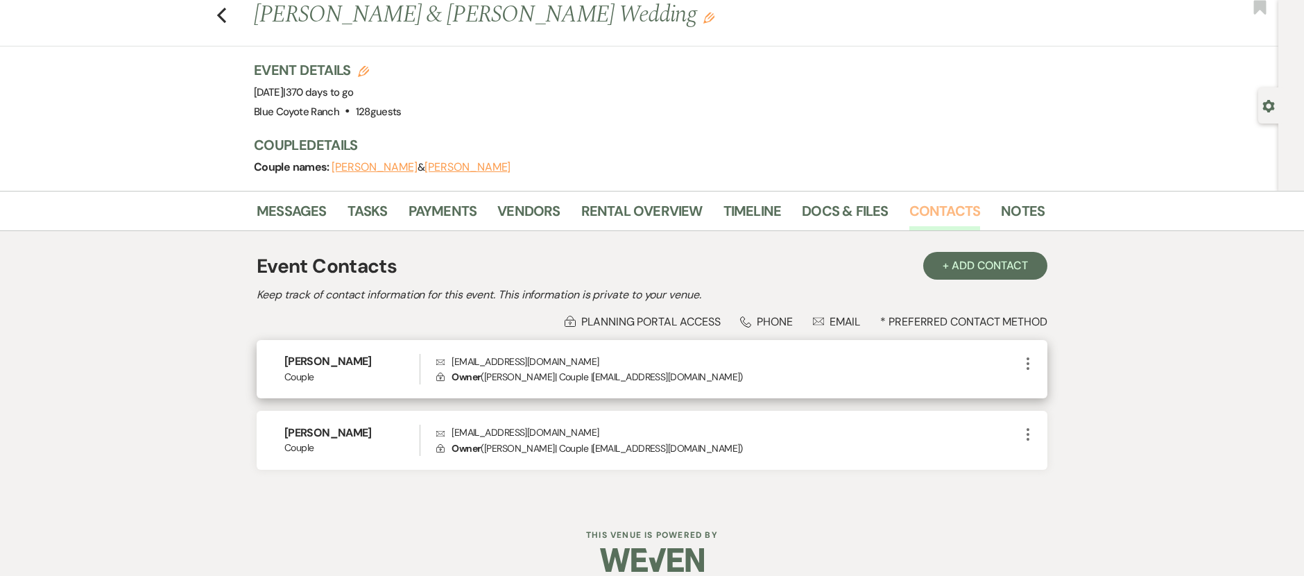
scroll to position [54, 0]
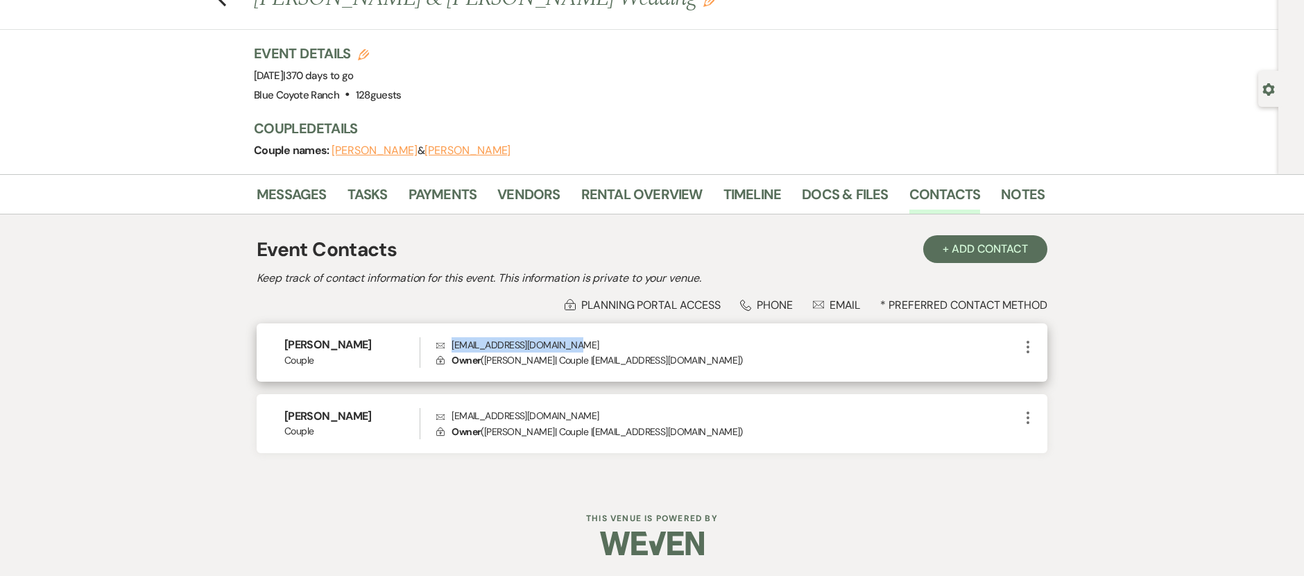
drag, startPoint x: 597, startPoint y: 344, endPoint x: 460, endPoint y: 343, distance: 137.4
click at [452, 350] on p "Envelope [EMAIL_ADDRESS][DOMAIN_NAME]" at bounding box center [727, 344] width 583 height 15
copy p "[EMAIL_ADDRESS][DOMAIN_NAME]"
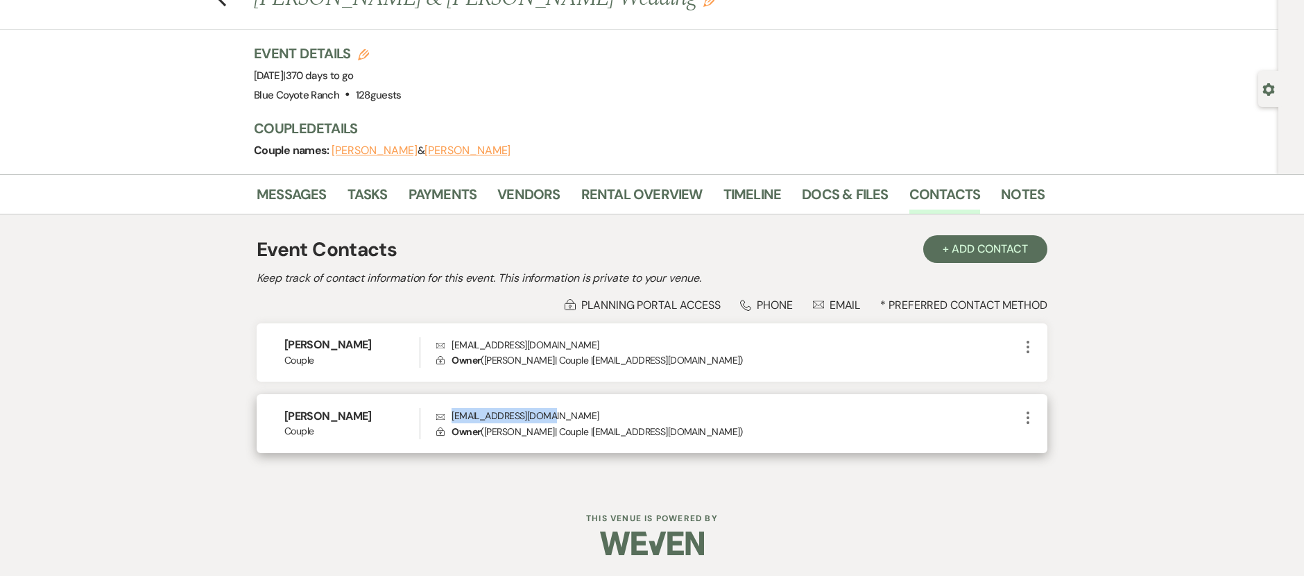
drag, startPoint x: 569, startPoint y: 415, endPoint x: 447, endPoint y: 421, distance: 121.6
click at [447, 421] on p "Envelope [EMAIL_ADDRESS][DOMAIN_NAME]" at bounding box center [727, 415] width 583 height 15
copy p "[EMAIL_ADDRESS][DOMAIN_NAME]"
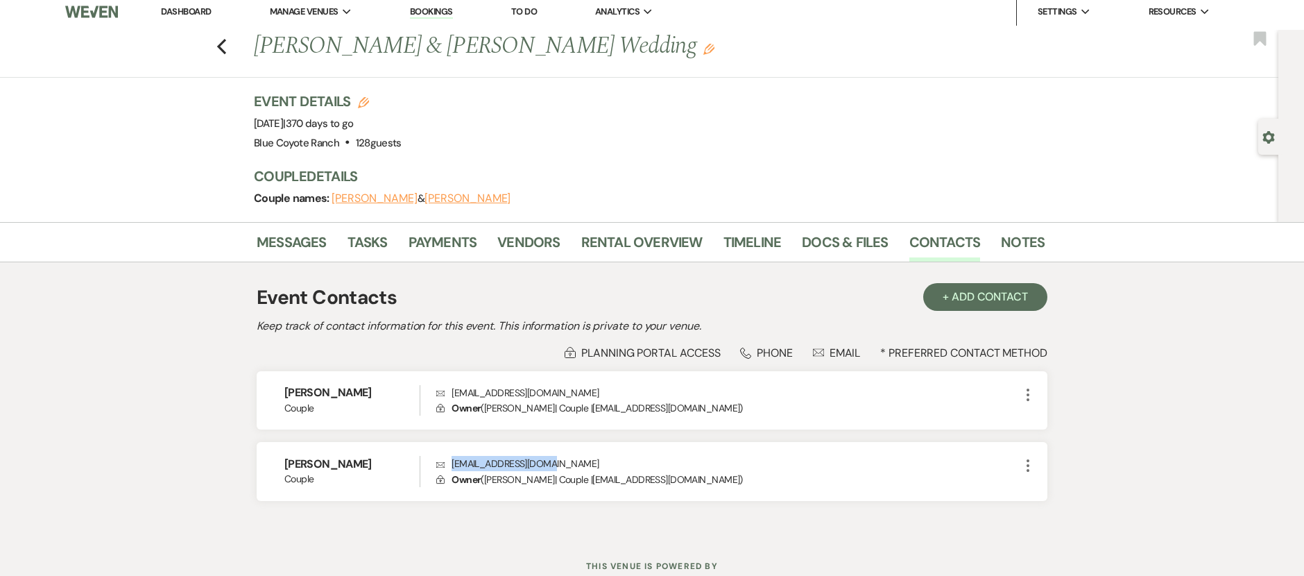
scroll to position [0, 0]
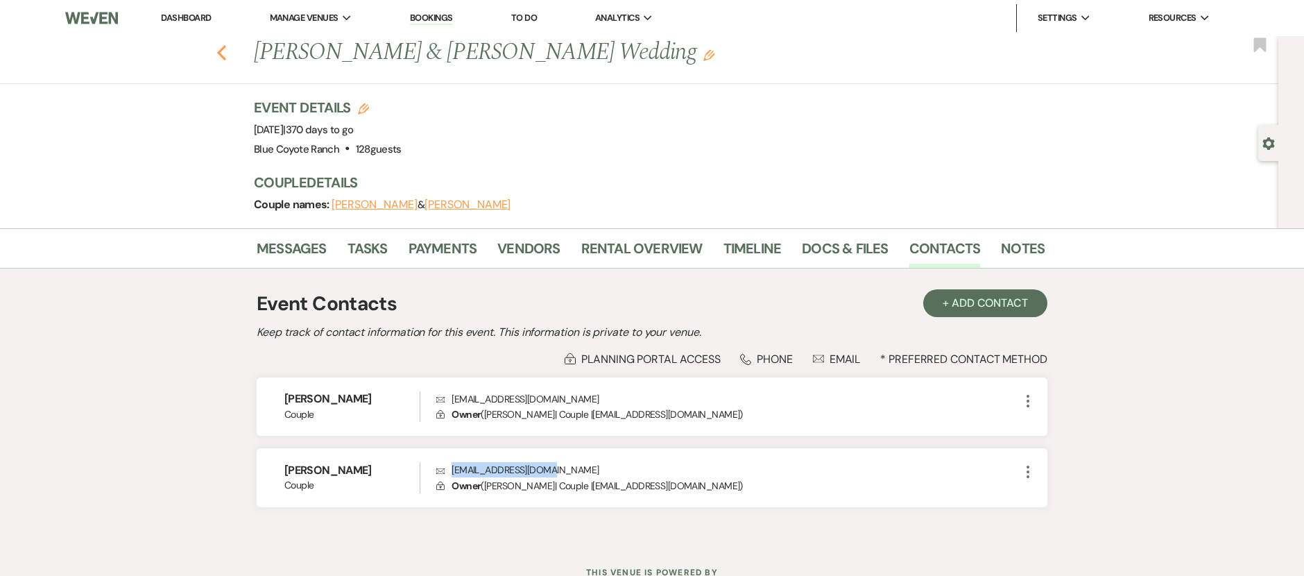
click at [225, 55] on icon "Previous" at bounding box center [221, 52] width 10 height 17
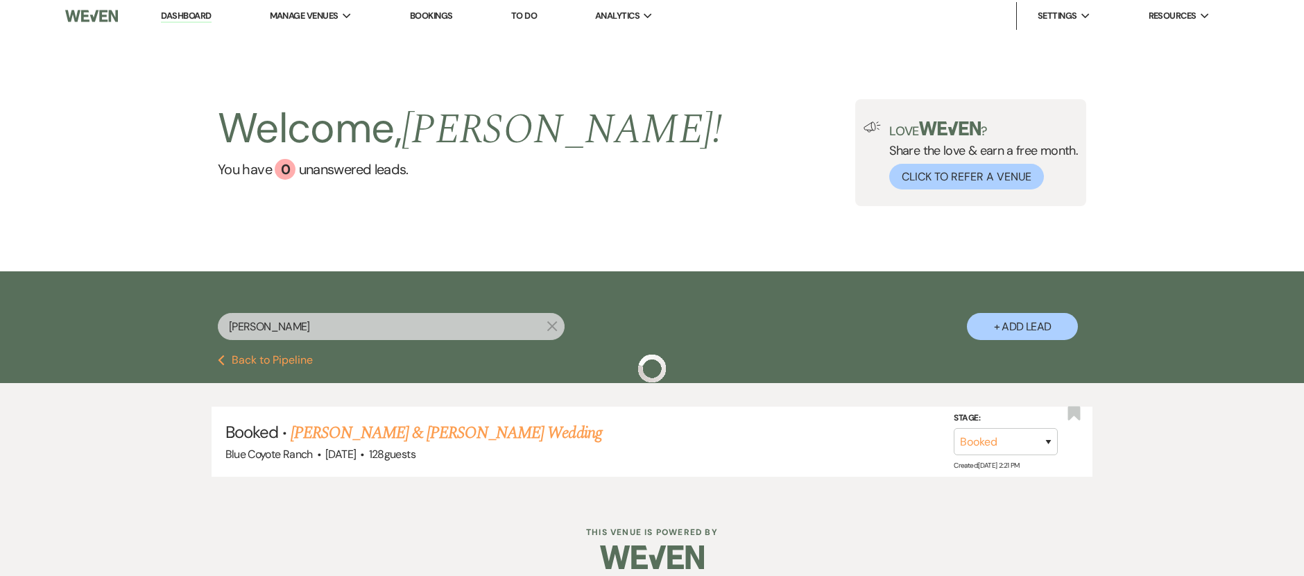
scroll to position [3, 0]
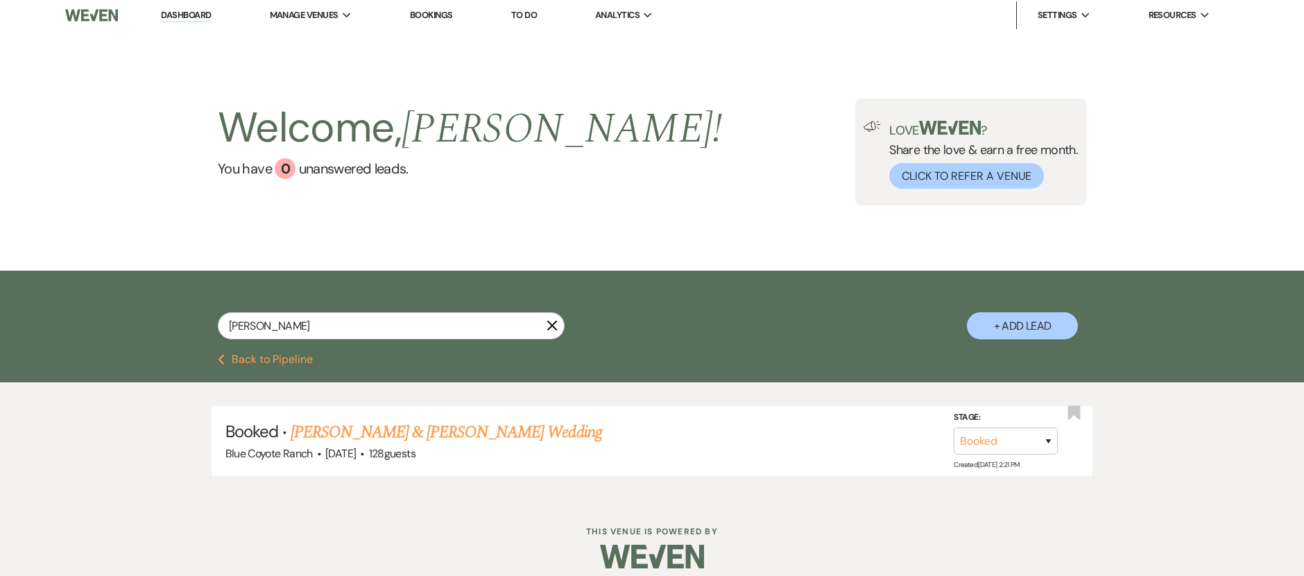
click at [554, 323] on use "button" at bounding box center [552, 326] width 10 height 10
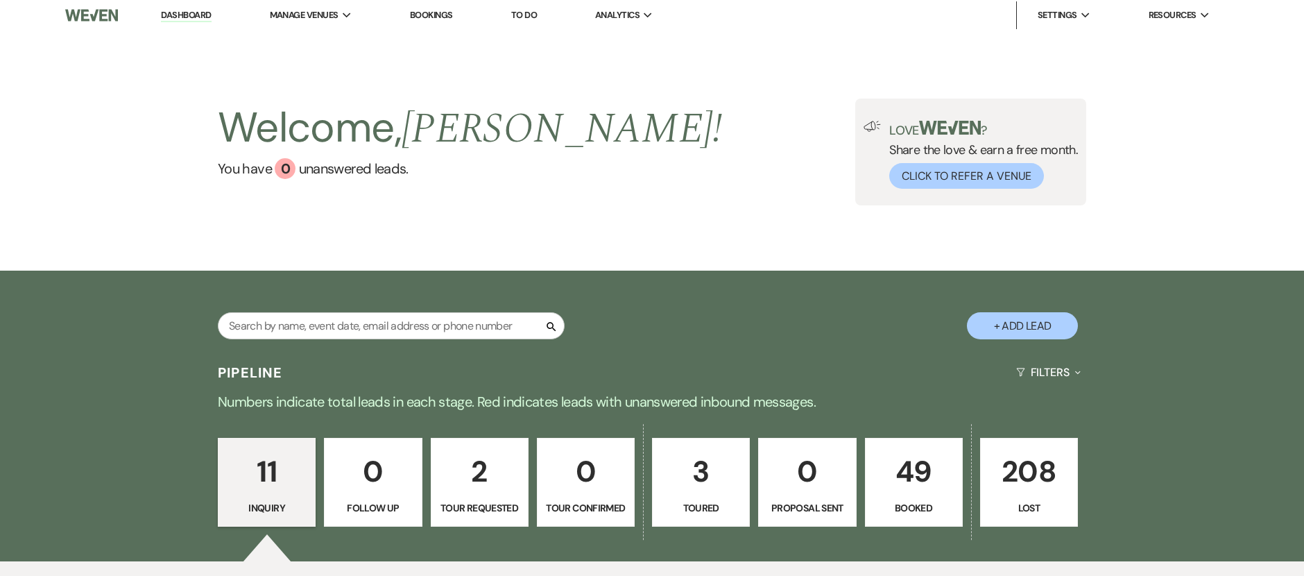
click at [924, 483] on p "49" at bounding box center [914, 471] width 80 height 46
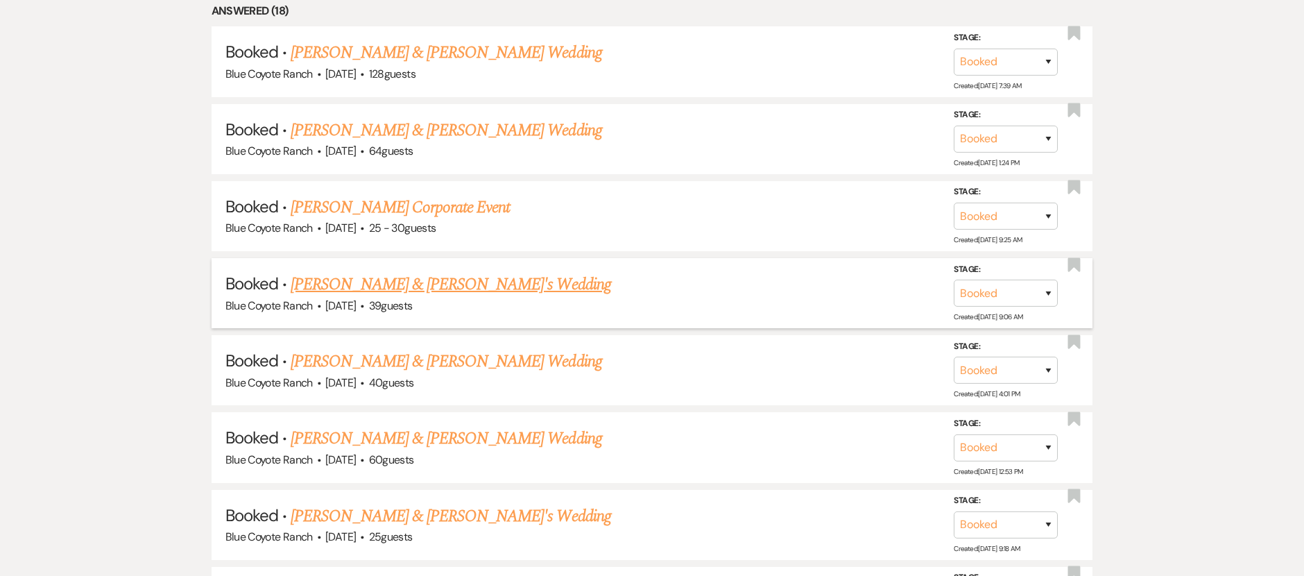
scroll to position [729, 0]
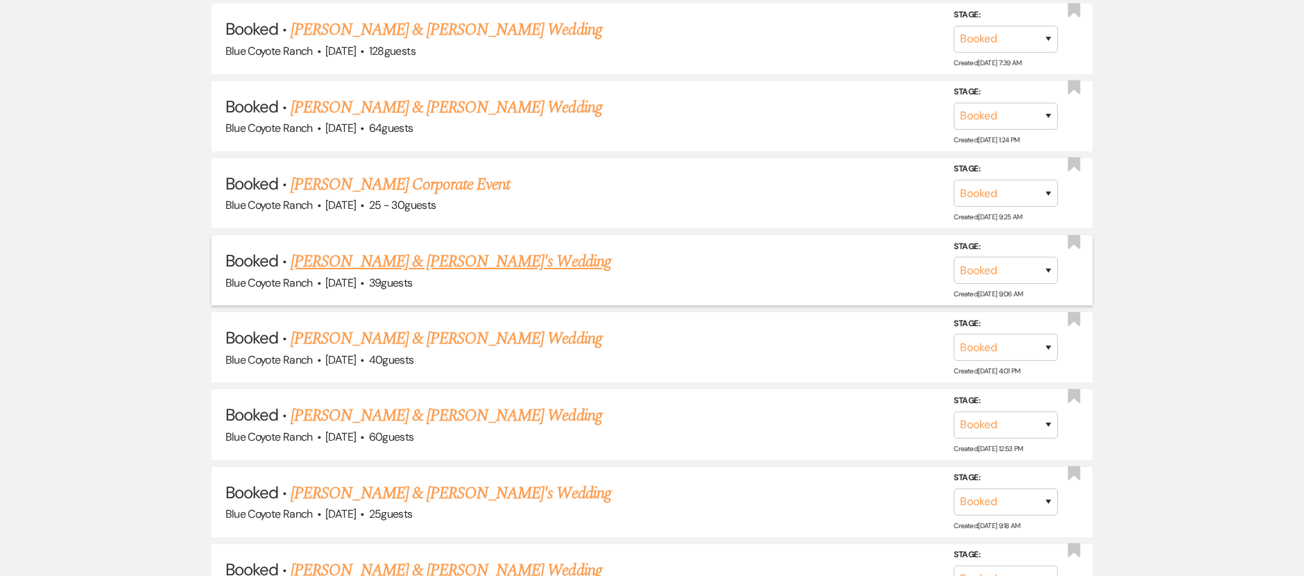
click at [475, 264] on link "[PERSON_NAME] & [PERSON_NAME]'s Wedding" at bounding box center [451, 261] width 321 height 25
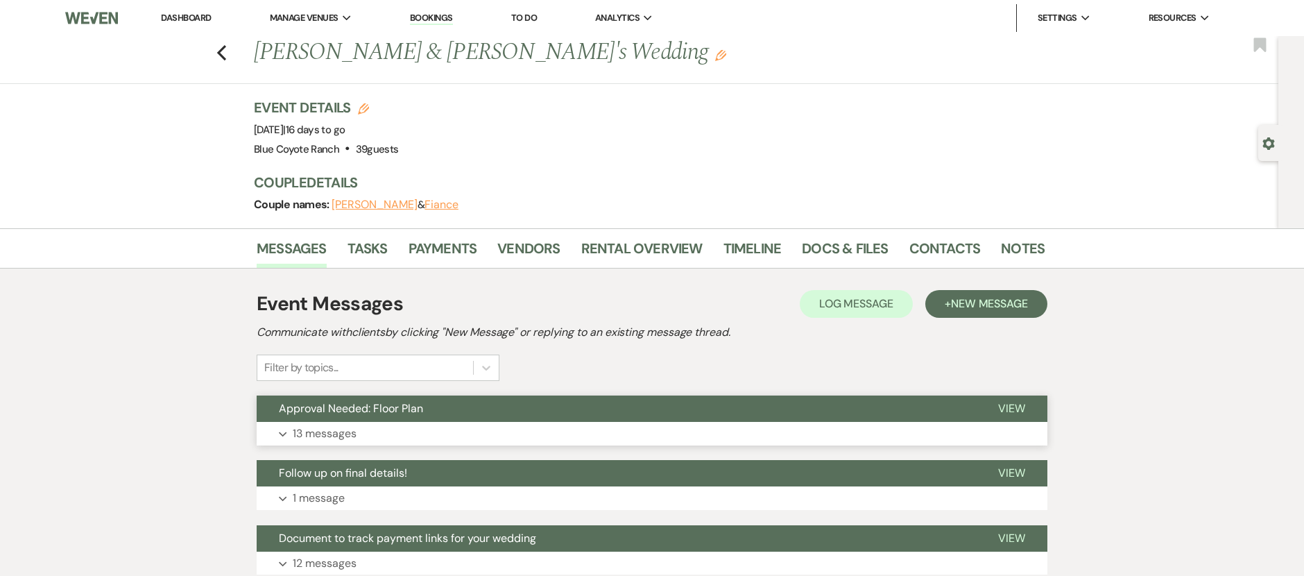
click at [464, 424] on button "Expand 13 messages" at bounding box center [652, 434] width 791 height 24
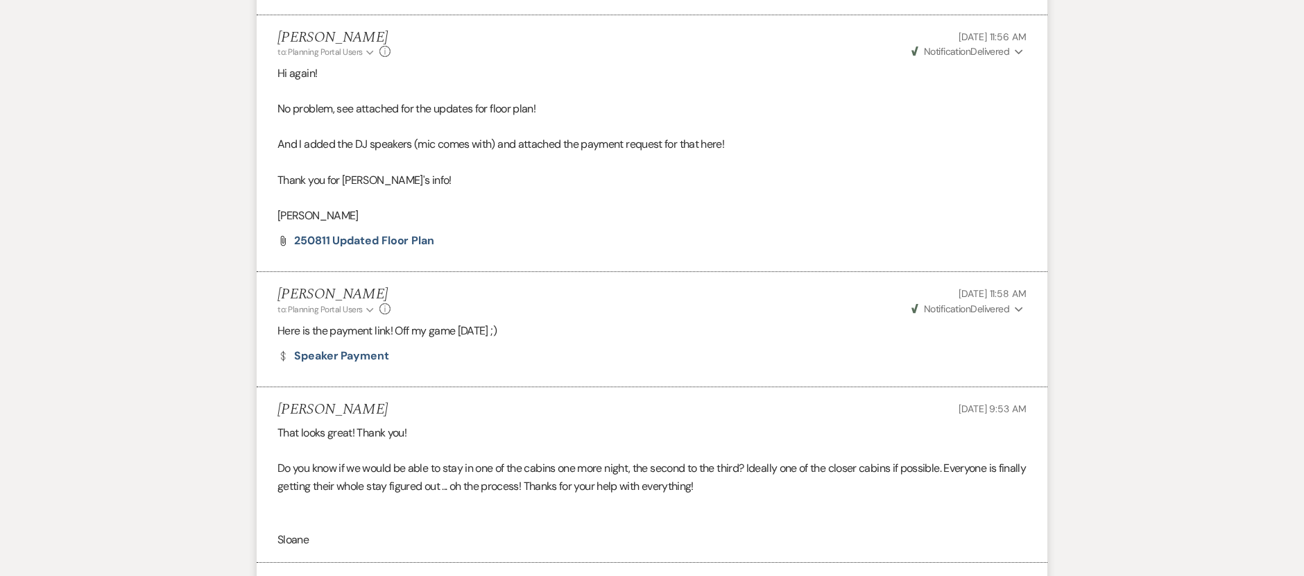
scroll to position [982, 0]
click at [410, 240] on span "250811 Updated Floor Plan" at bounding box center [364, 239] width 140 height 15
